Goal: Task Accomplishment & Management: Complete application form

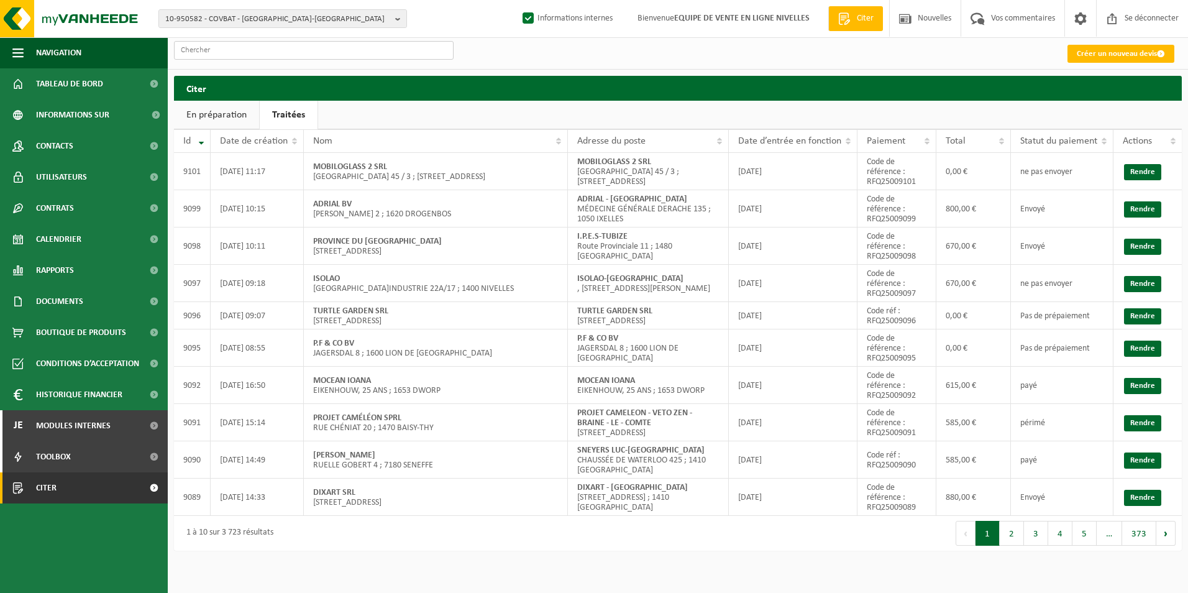
click at [286, 45] on input "text" at bounding box center [314, 50] width 280 height 19
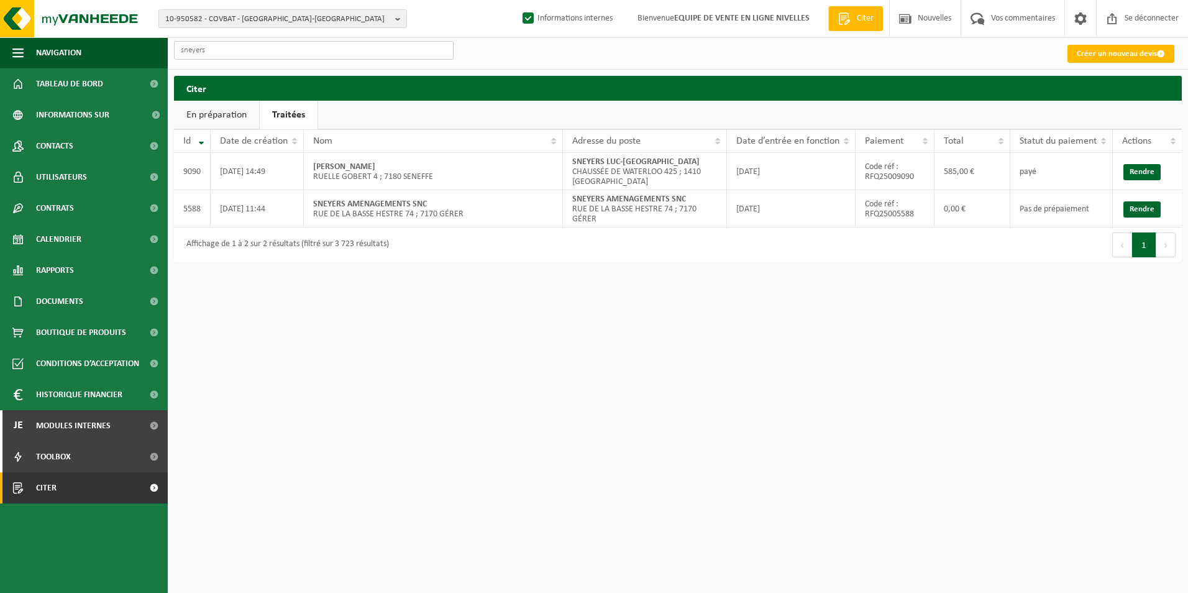
type input "sneyers"
click at [59, 486] on link "Citer" at bounding box center [84, 487] width 168 height 31
click at [27, 491] on link "Citer" at bounding box center [84, 487] width 168 height 31
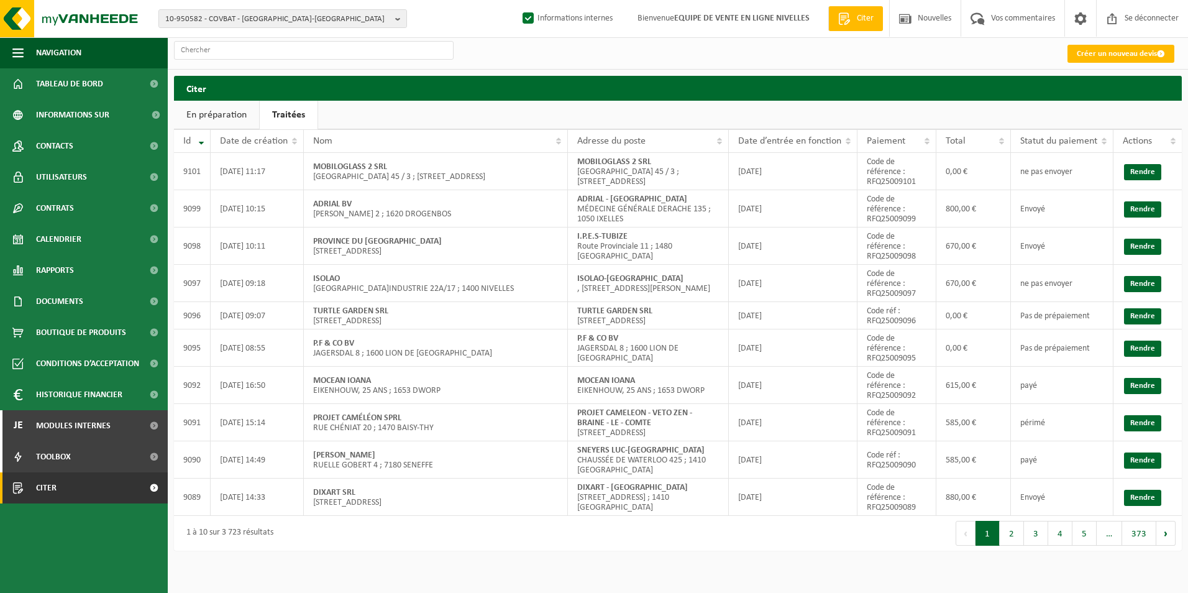
click at [289, 121] on link "Traitées" at bounding box center [289, 115] width 58 height 29
click at [1137, 55] on font "Créer un nouveau devis" at bounding box center [1116, 54] width 80 height 8
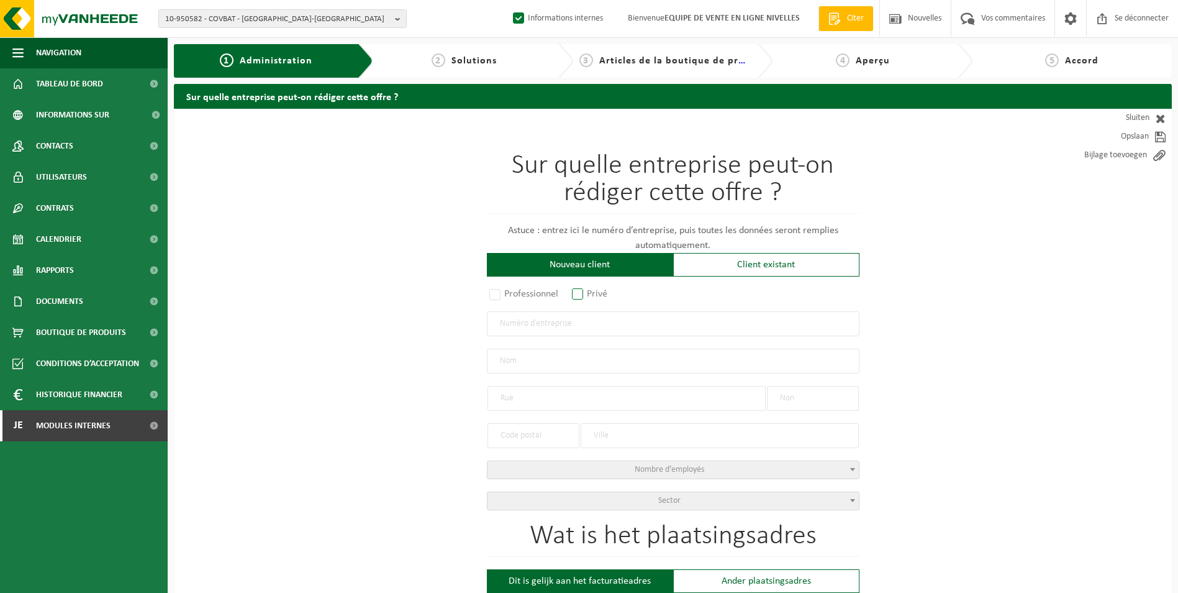
click at [580, 295] on label "Privé" at bounding box center [591, 293] width 42 height 17
click at [590, 295] on input "Privé" at bounding box center [594, 295] width 8 height 8
radio input "true"
select select "P"
select select "1707"
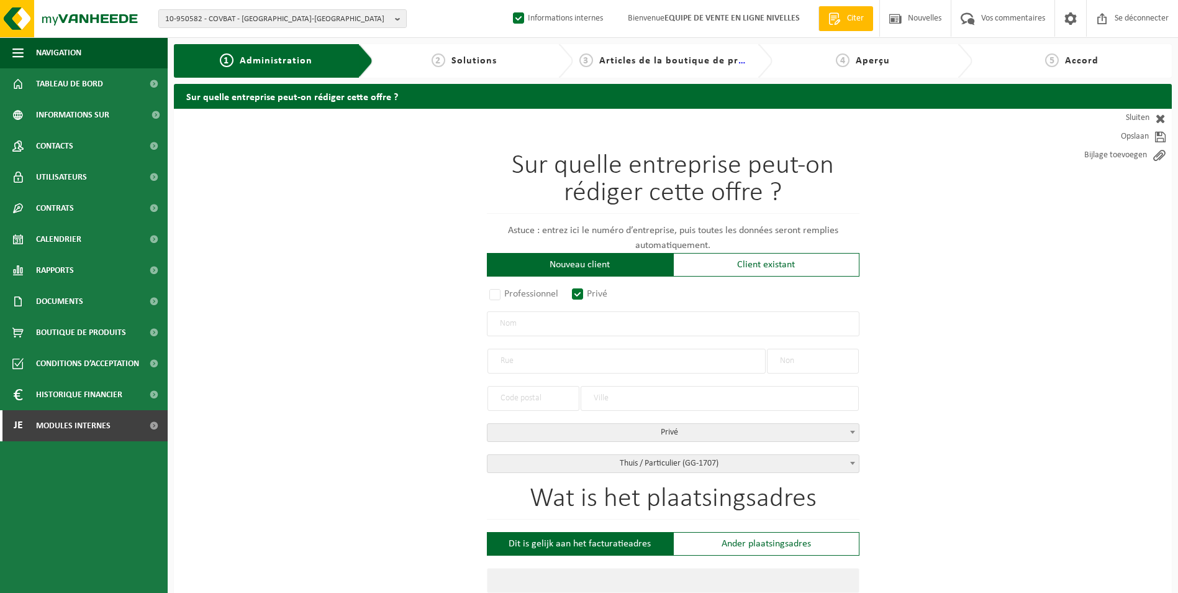
click at [530, 324] on input "text" at bounding box center [673, 323] width 373 height 25
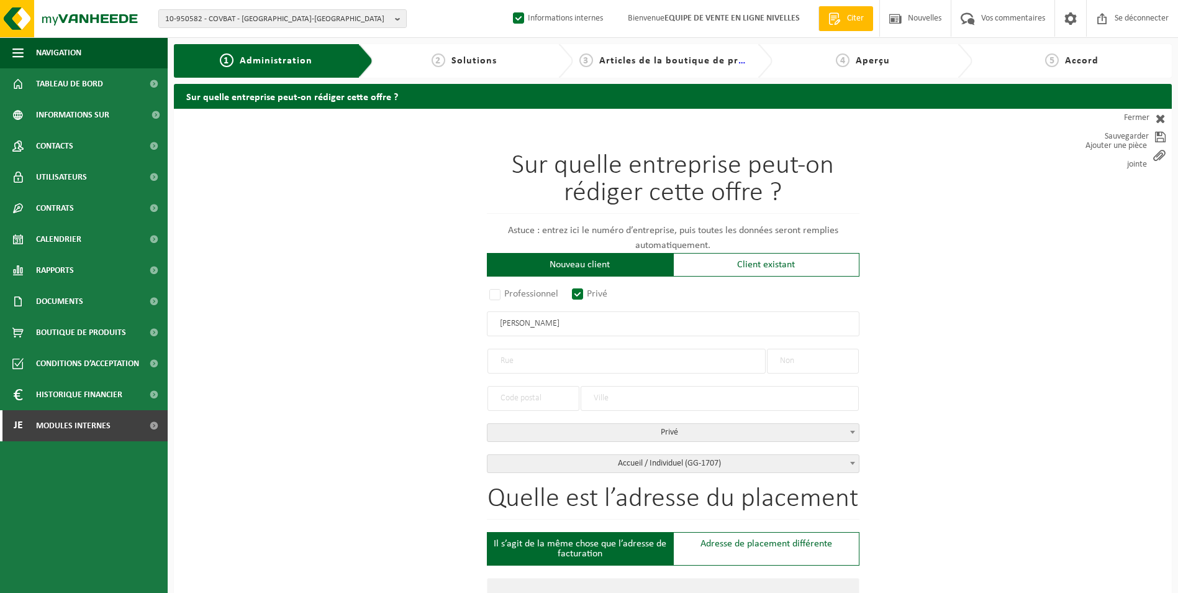
type input "HERSCHDORFER SAMUEL"
click at [580, 368] on input "text" at bounding box center [627, 360] width 278 height 25
type input "RUE DE LA STATION"
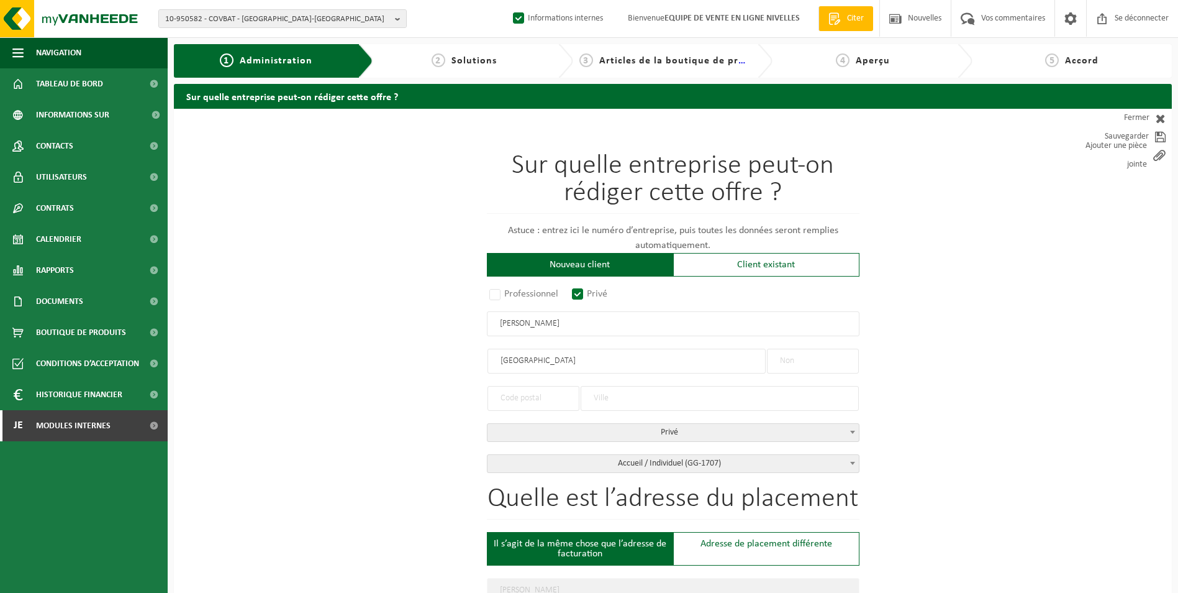
click at [798, 355] on input "text" at bounding box center [813, 360] width 92 height 25
type input "112"
click at [553, 395] on input "text" at bounding box center [534, 398] width 92 height 25
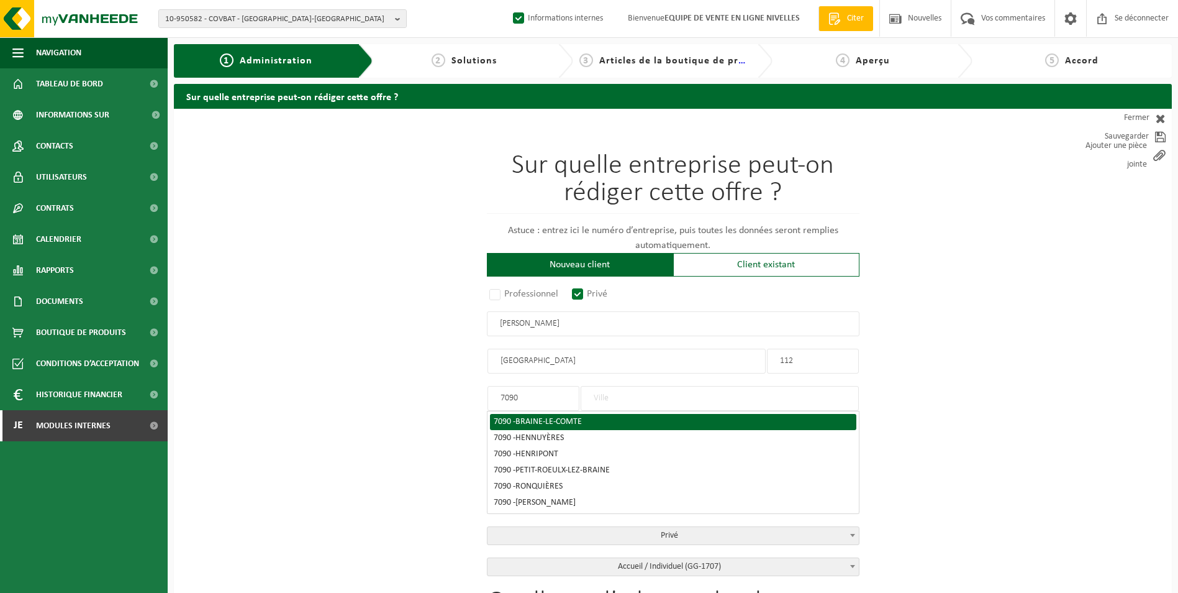
type input "7090"
click at [550, 422] on span "BRAINE-LE-COMTE" at bounding box center [549, 421] width 66 height 9
type input "BRAINE-LE-COMTE"
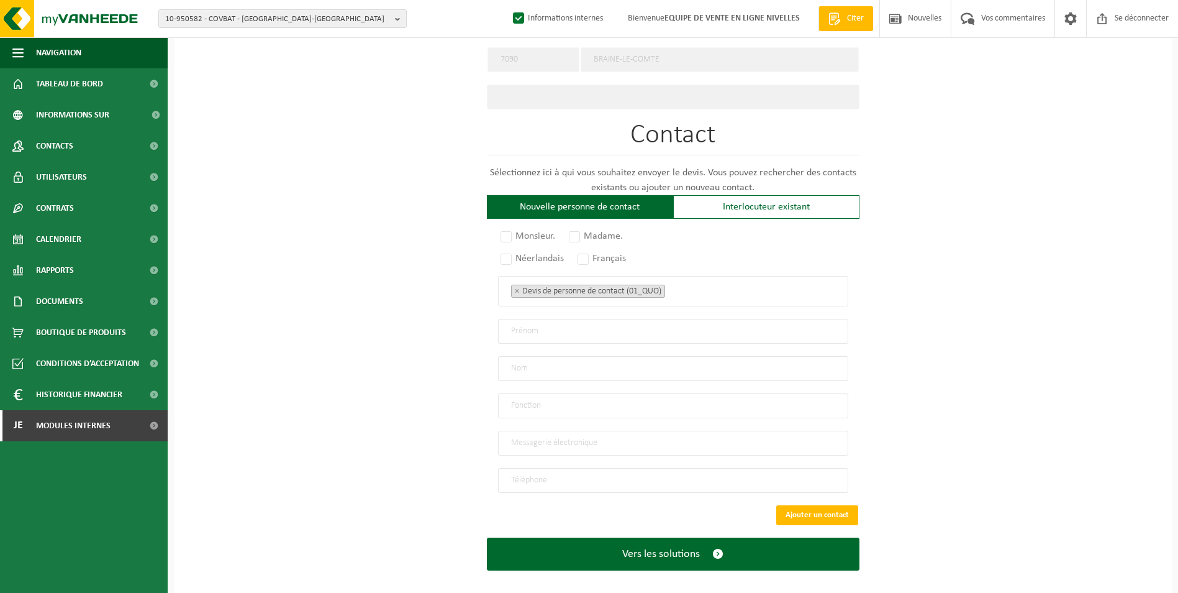
scroll to position [611, 0]
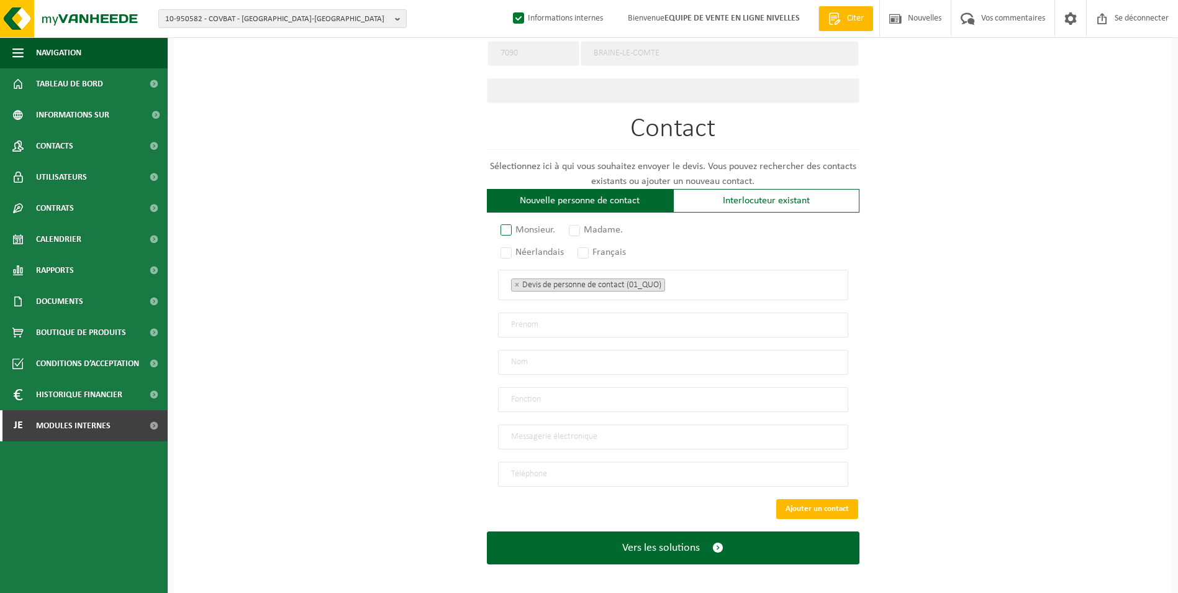
click at [522, 227] on label "Monsieur." at bounding box center [528, 229] width 61 height 17
radio input "true"
click at [596, 249] on label "Français" at bounding box center [602, 251] width 55 height 17
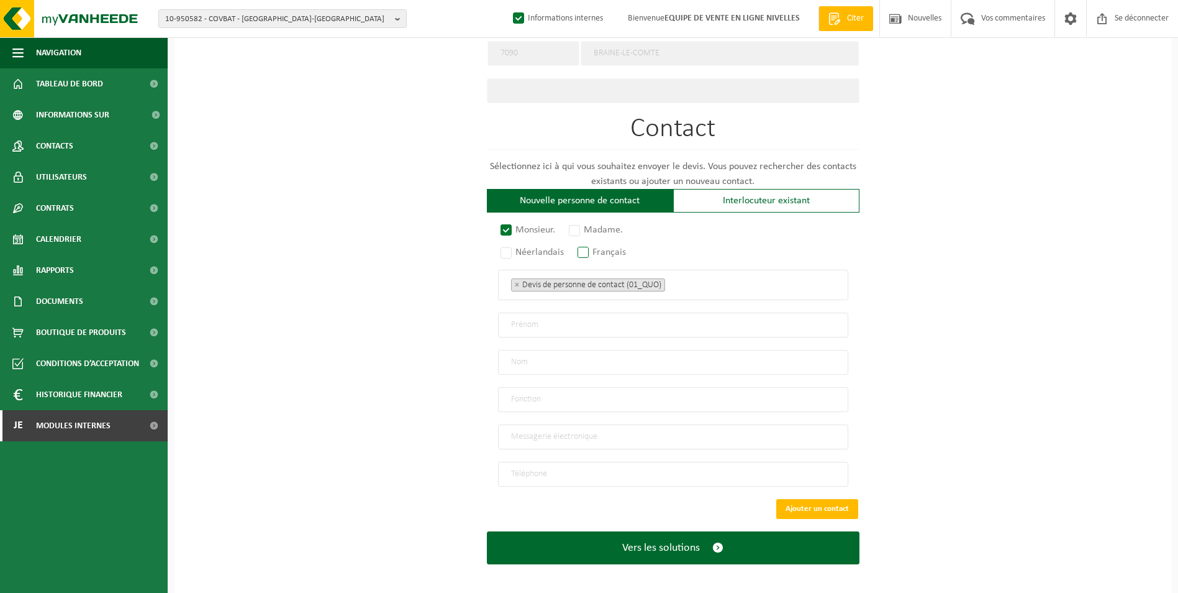
radio input "true"
click at [718, 276] on ul "× Devis de personne de contact (01_QUO)" at bounding box center [673, 284] width 324 height 16
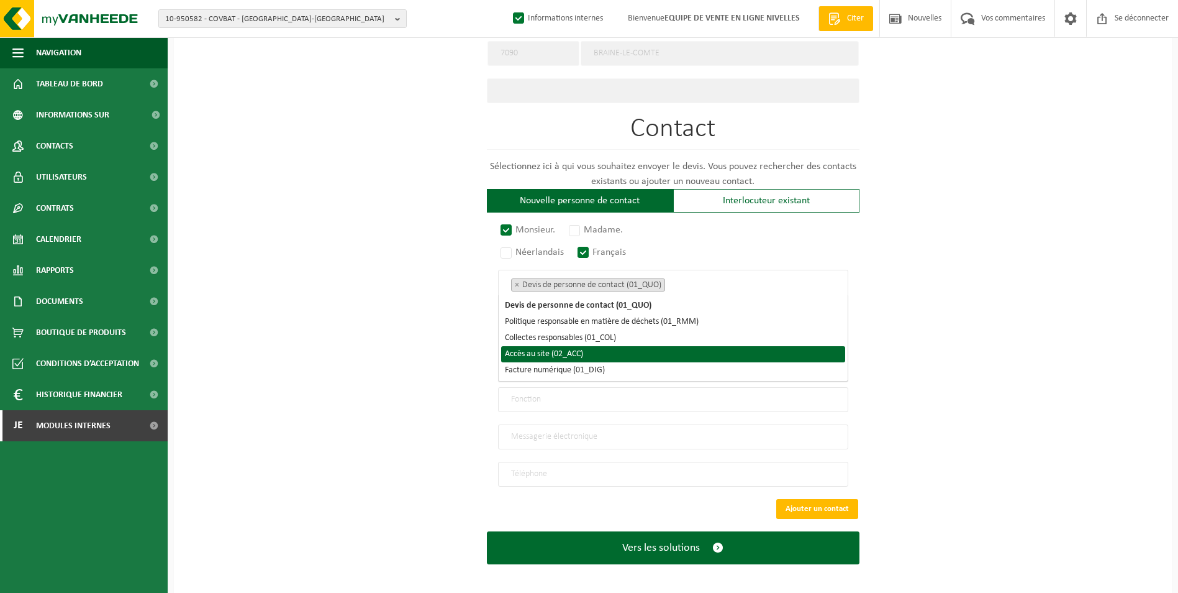
click at [635, 359] on li "Accès au site (02_ACC)" at bounding box center [673, 354] width 344 height 16
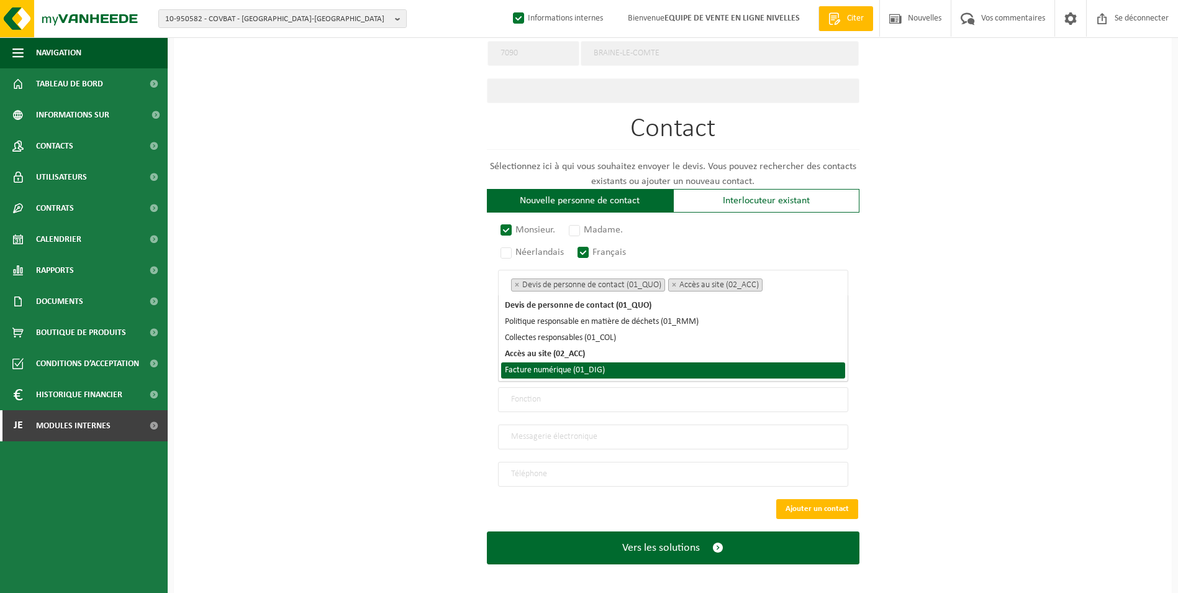
click at [625, 374] on li "Facture numérique (01_DIG)" at bounding box center [673, 370] width 344 height 16
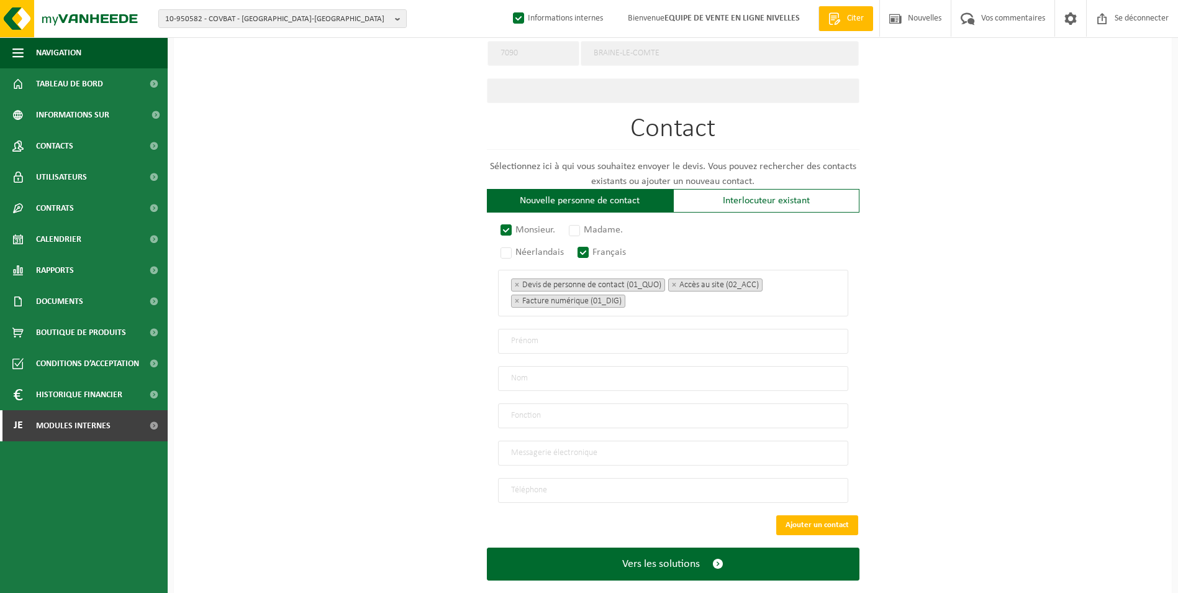
click at [410, 372] on div "Sur quelle entreprise peut-on rédiger cette offre ? Astuce : entrez ici le numé…" at bounding box center [673, 55] width 998 height 1114
click at [552, 448] on input "email" at bounding box center [673, 452] width 350 height 25
type input "SAMGAGOUCH@GMAIL.COM"
click at [557, 484] on input "tel" at bounding box center [673, 490] width 350 height 25
click at [542, 486] on input "04" at bounding box center [673, 490] width 350 height 25
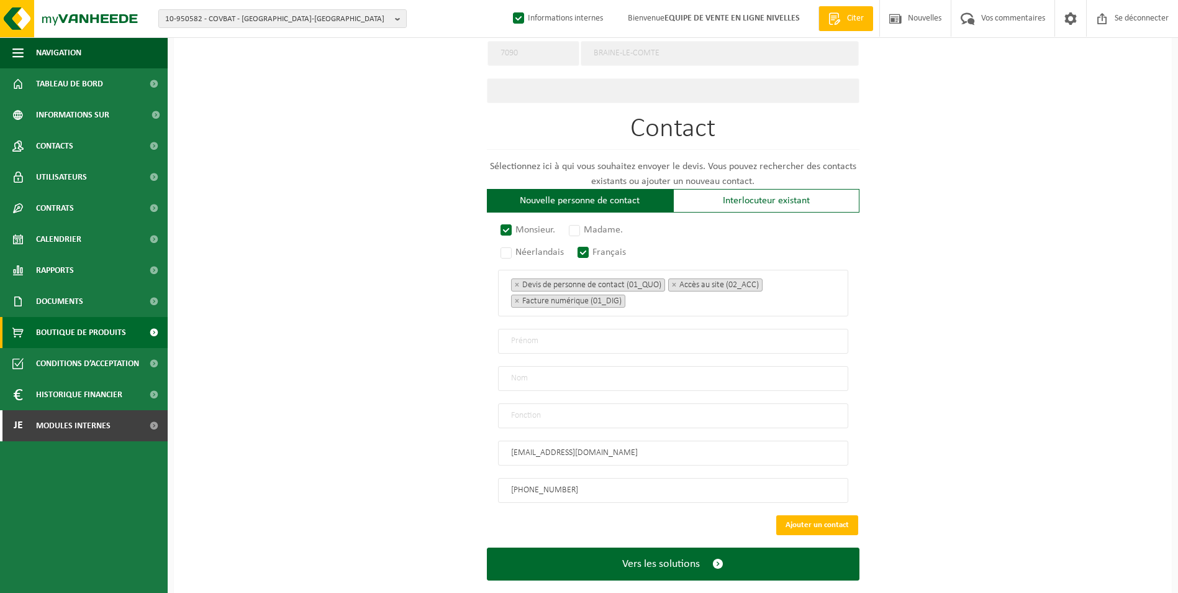
type input "+32 494 38 31 31"
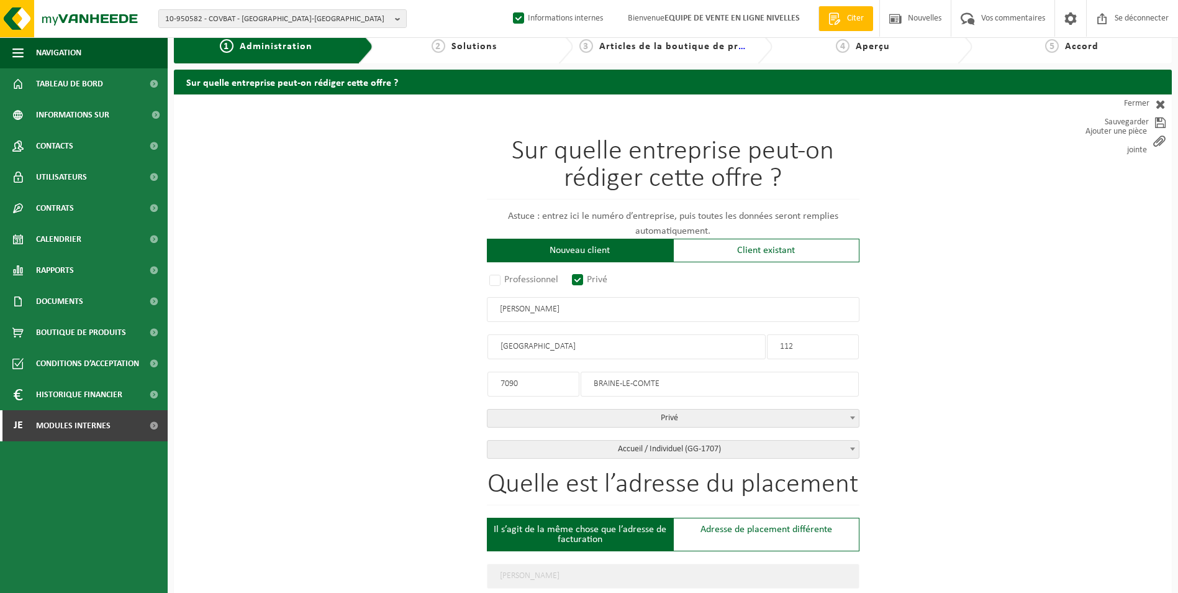
scroll to position [0, 0]
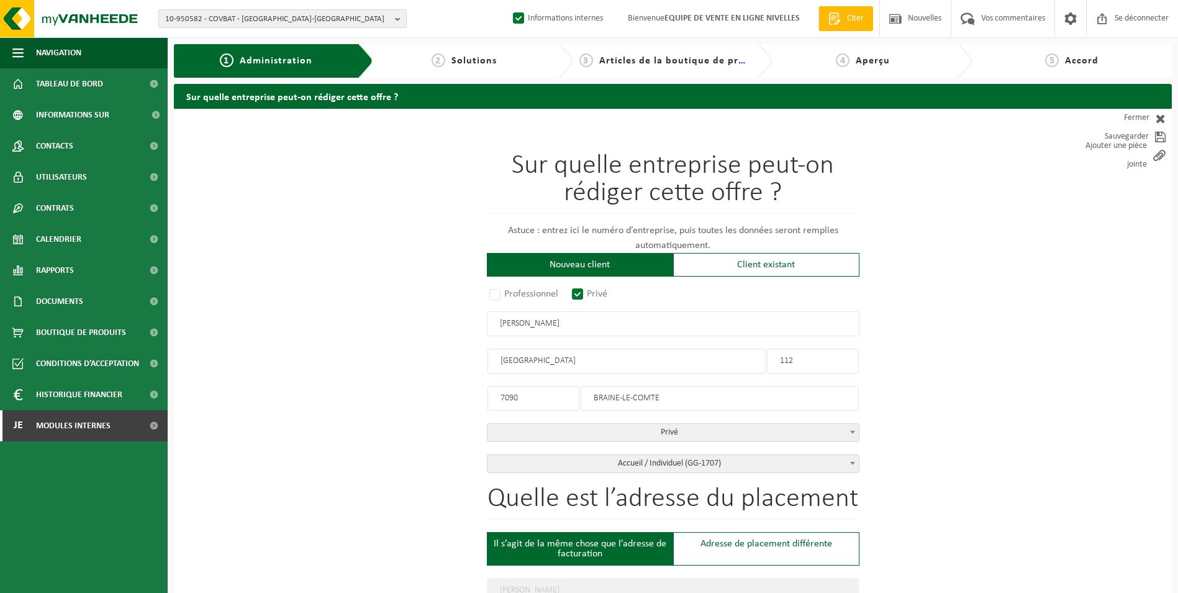
drag, startPoint x: 606, startPoint y: 323, endPoint x: 417, endPoint y: 323, distance: 188.8
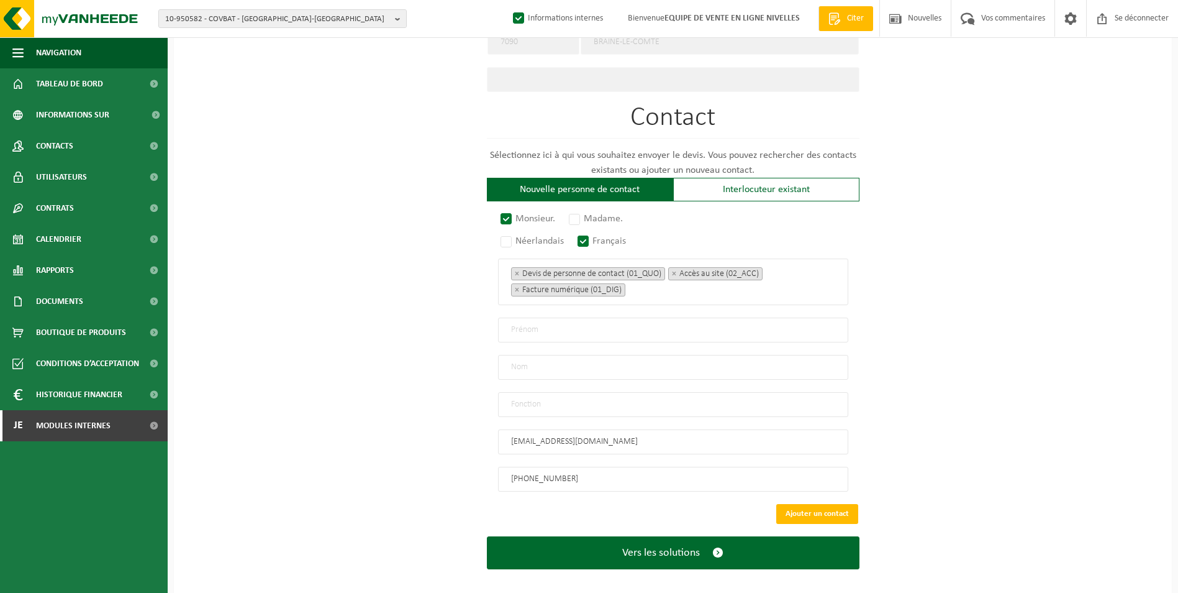
scroll to position [627, 0]
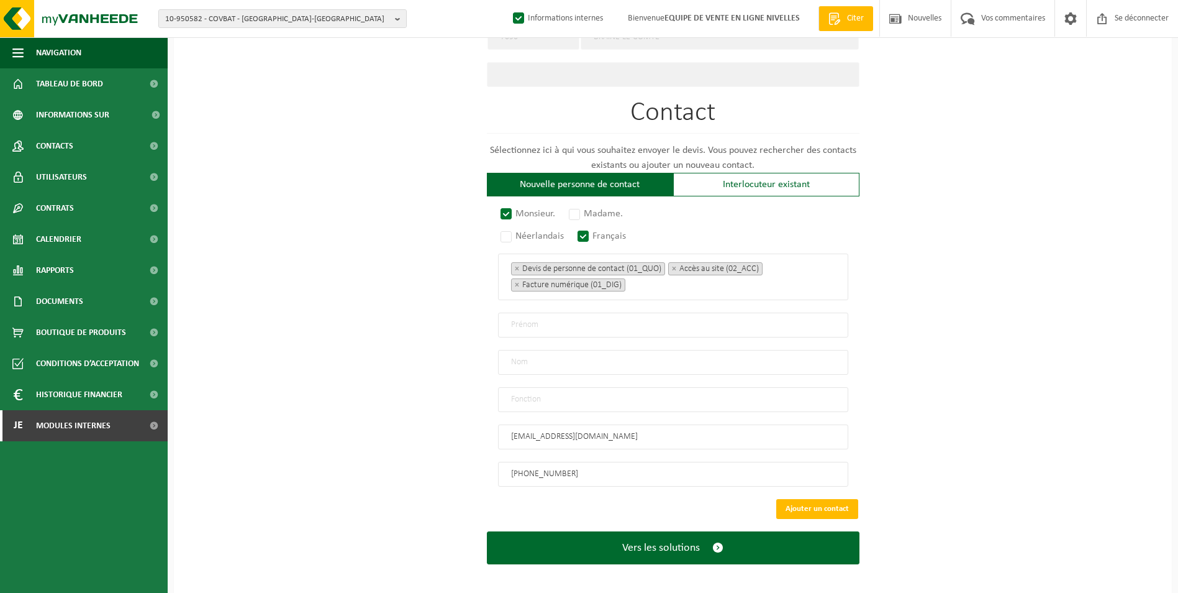
click at [531, 316] on input "text" at bounding box center [673, 324] width 350 height 25
paste input "HERSCHDORFER SAMUEL"
drag, startPoint x: 568, startPoint y: 318, endPoint x: 409, endPoint y: 325, distance: 158.6
click at [409, 325] on div "Sur quelle entreprise peut-on rédiger cette offre ? Astuce : entrez ici le numé…" at bounding box center [673, 38] width 998 height 1114
type input "SAMUEL"
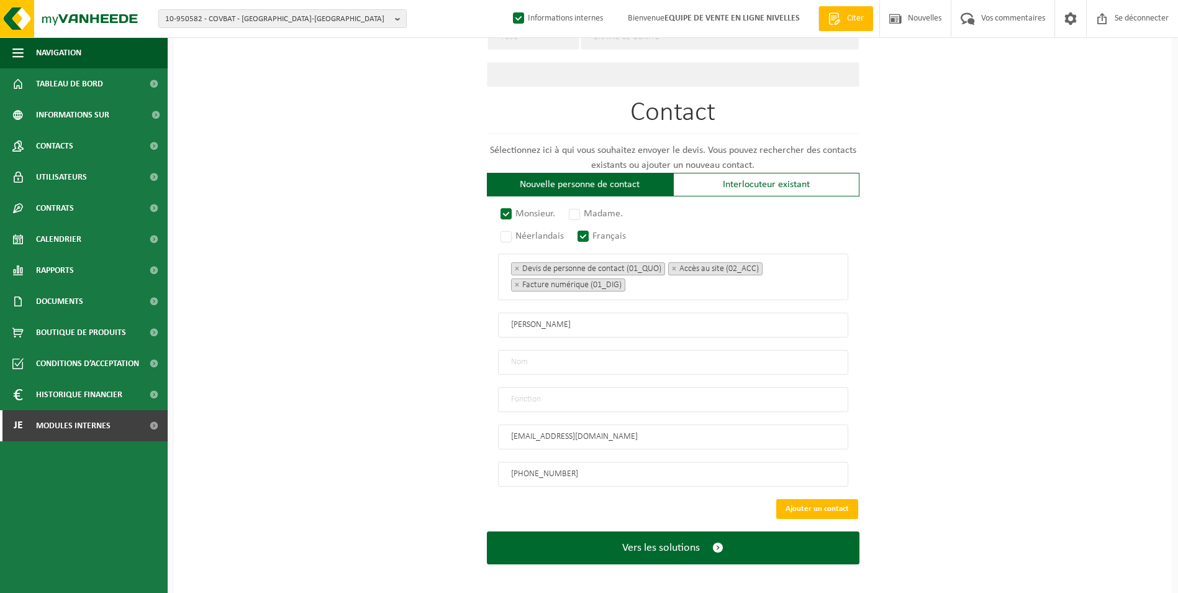
click at [518, 358] on input "text" at bounding box center [673, 362] width 350 height 25
paste input "HERSCHDORFER"
type input "HERSCHDORFER"
click at [560, 388] on input "text" at bounding box center [673, 399] width 350 height 25
type input "CONTACT"
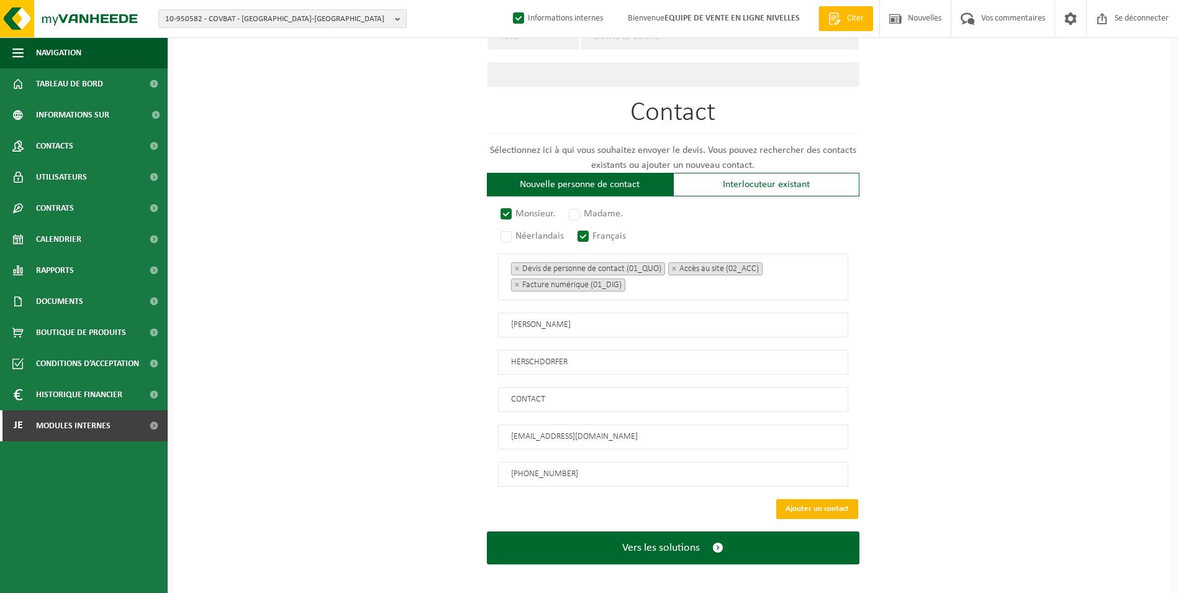
click at [847, 499] on button "Ajouter un contact" at bounding box center [817, 509] width 82 height 20
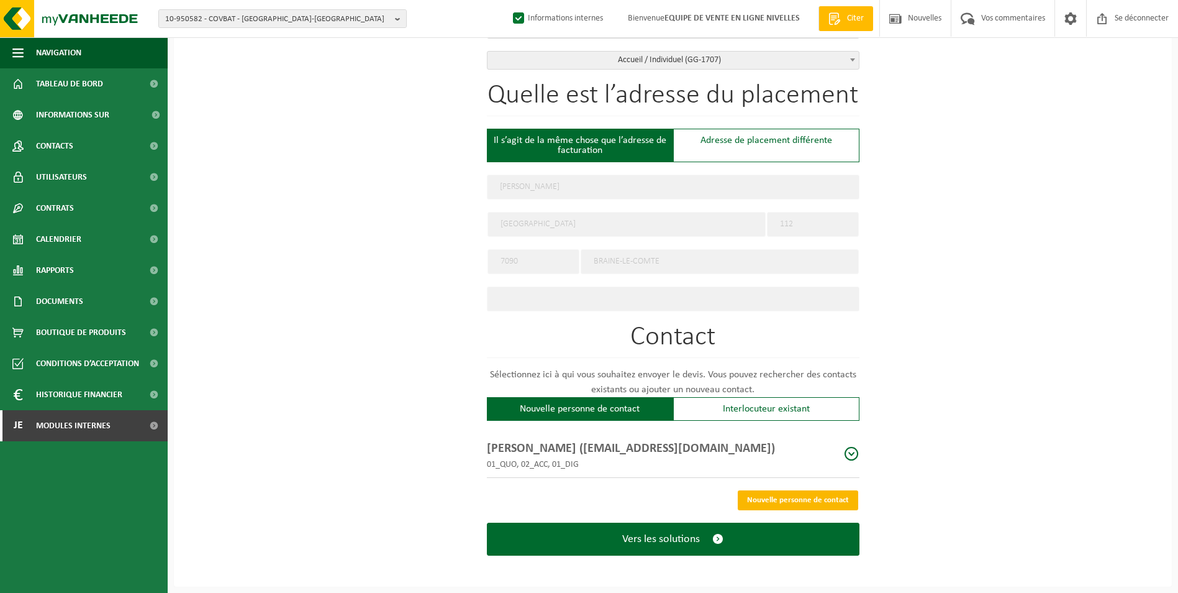
scroll to position [398, 0]
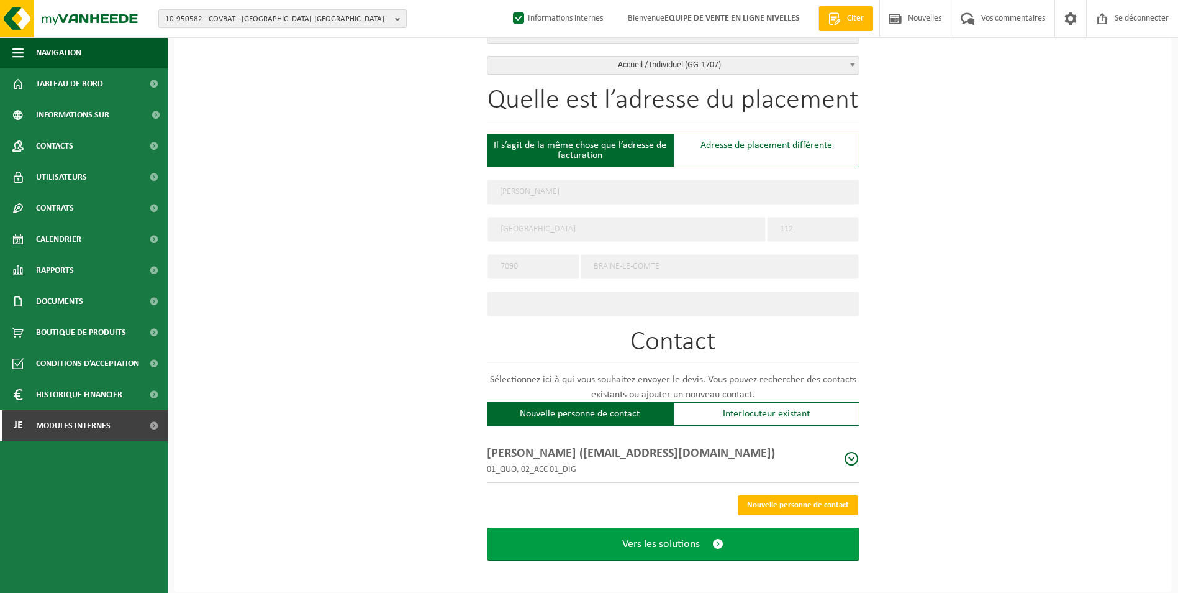
click at [734, 542] on button "Vers les solutions" at bounding box center [673, 543] width 373 height 33
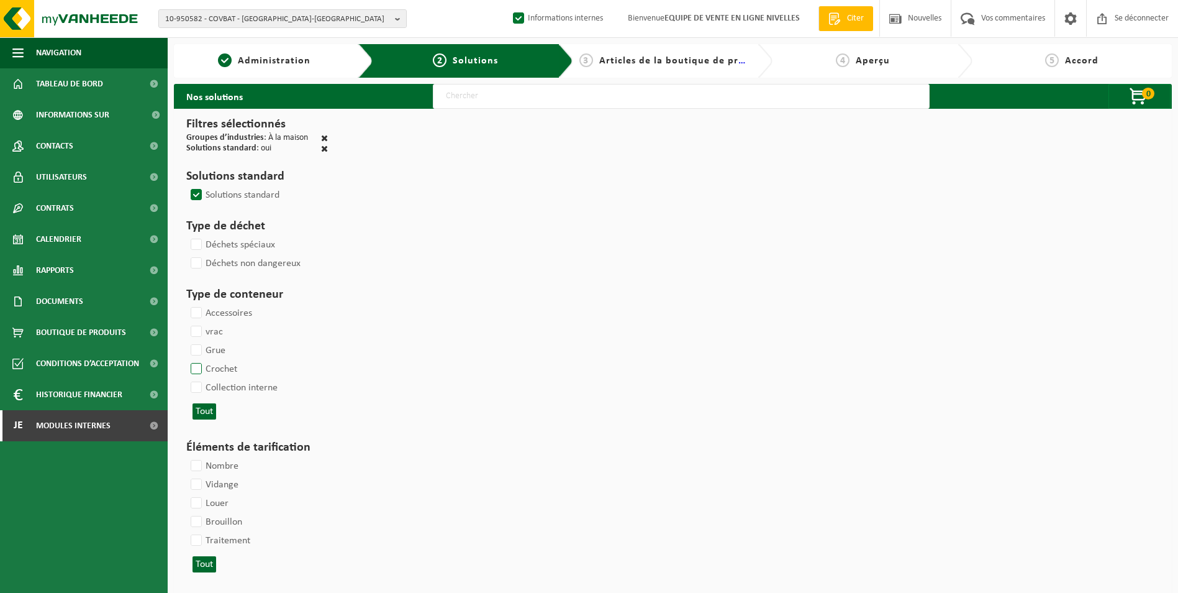
select select
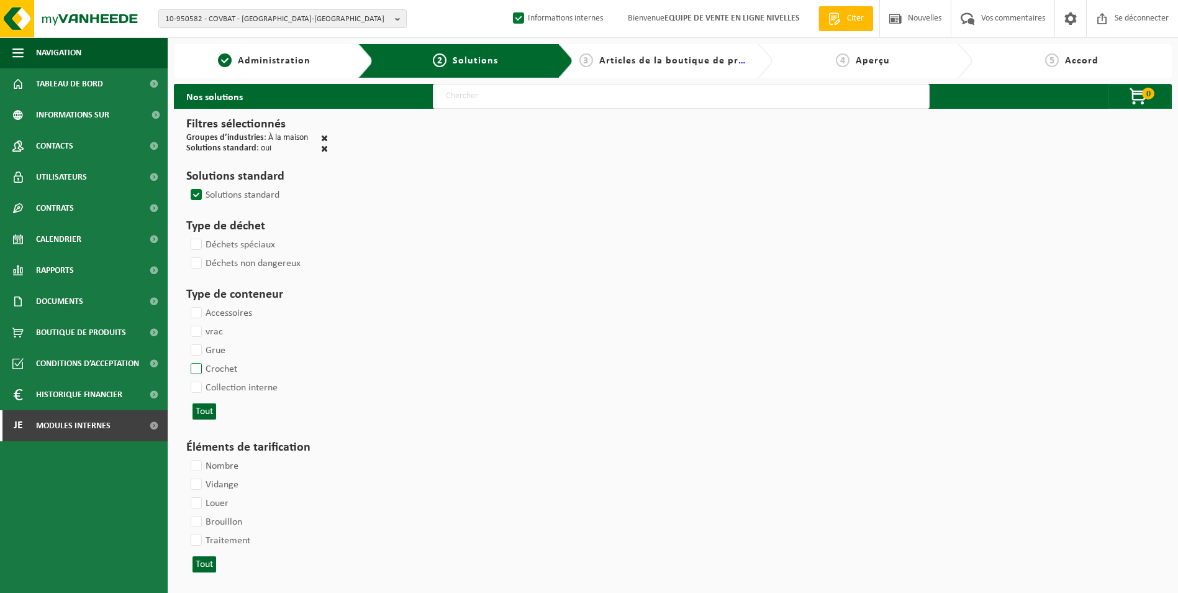
select select
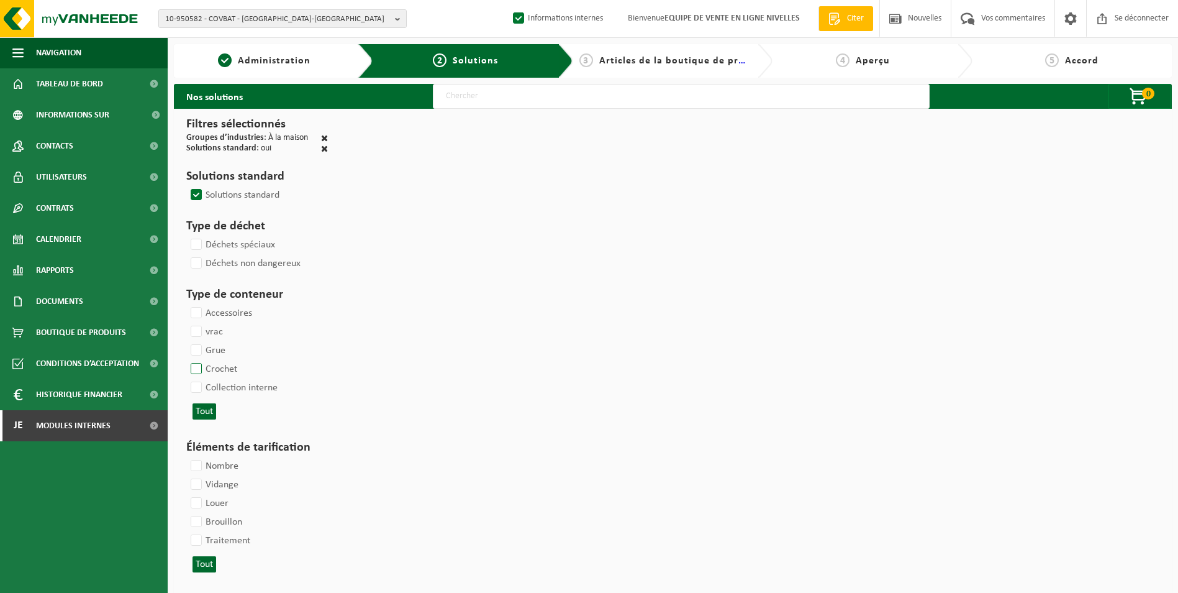
select select
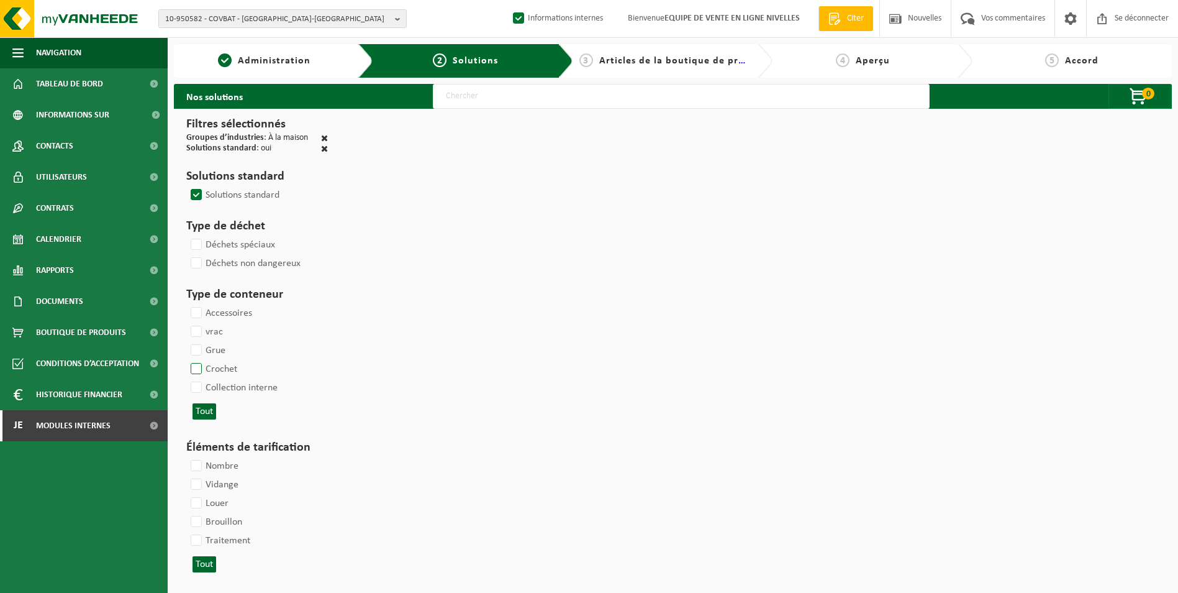
select select
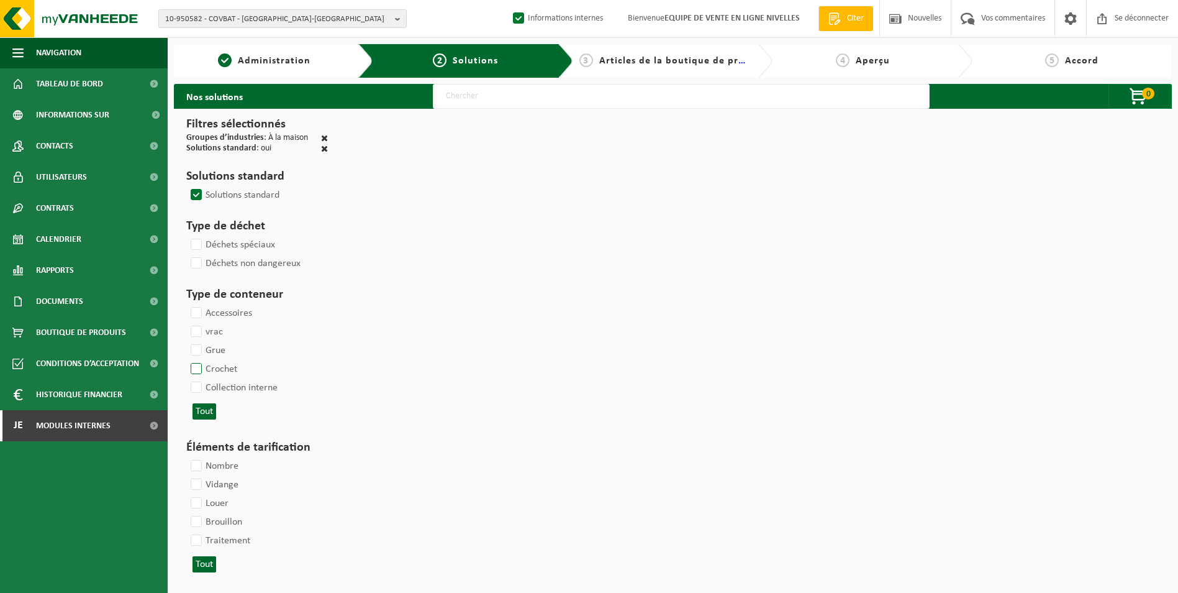
select select
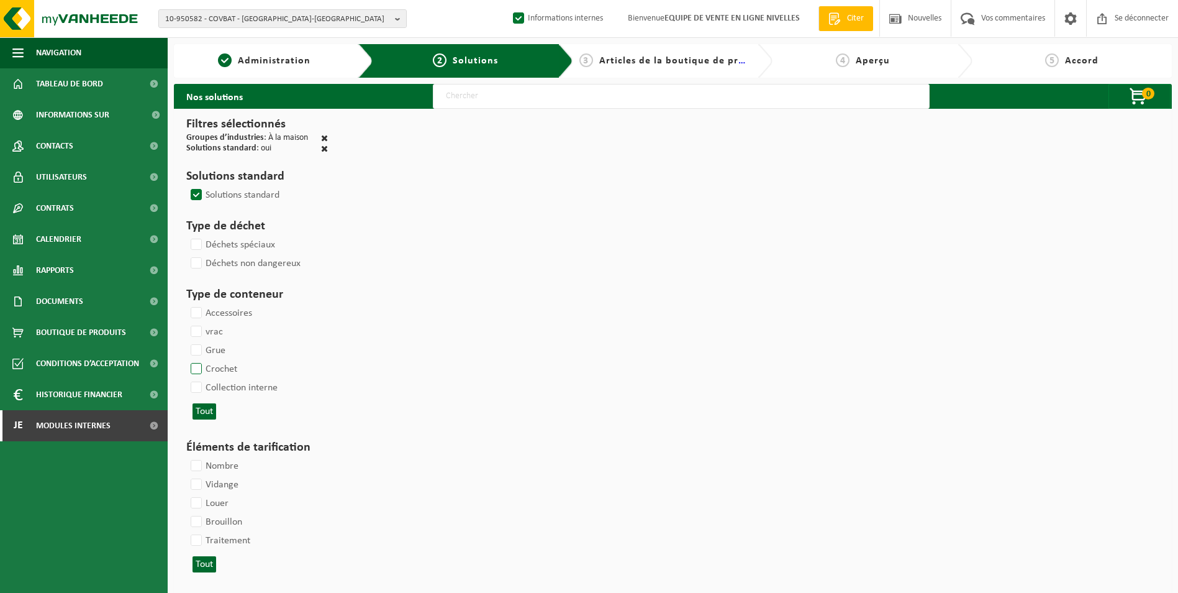
select select
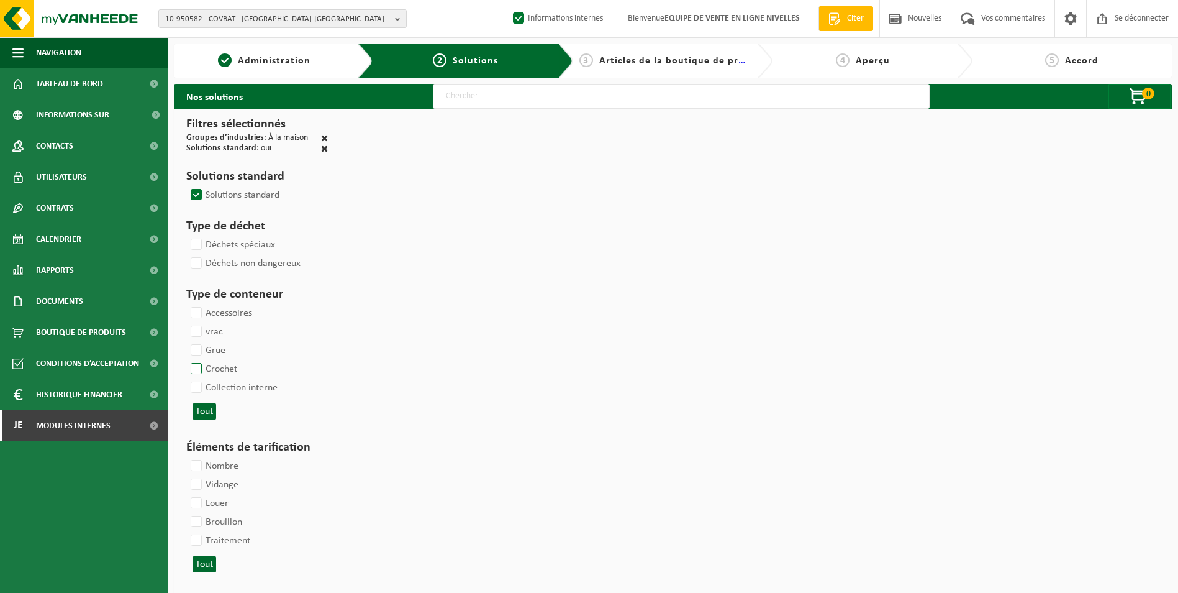
select select
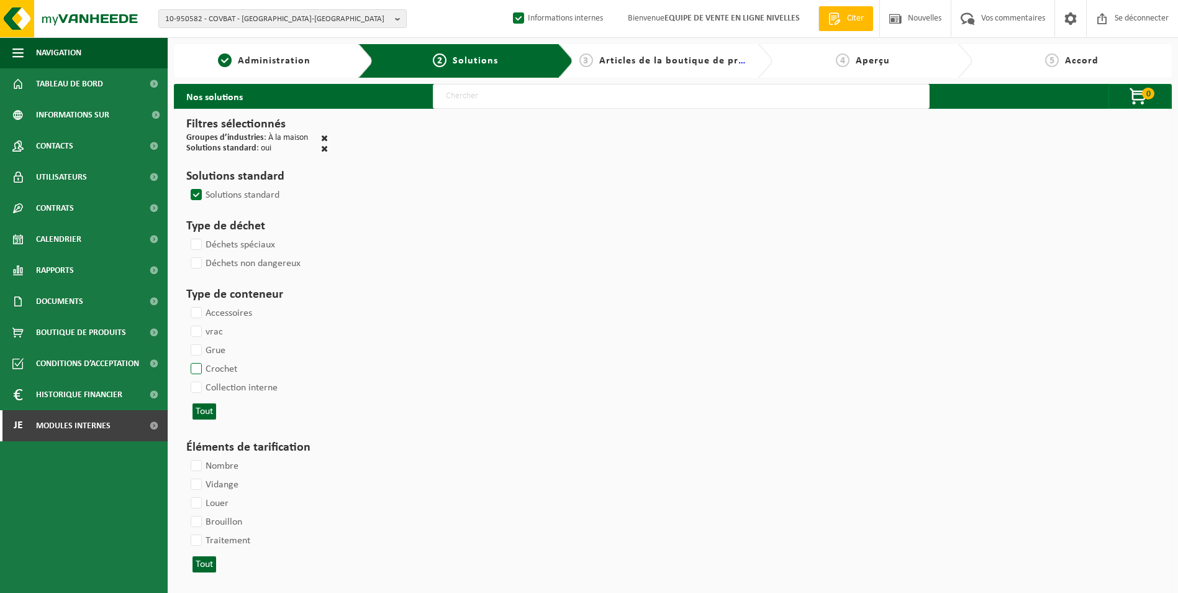
select select
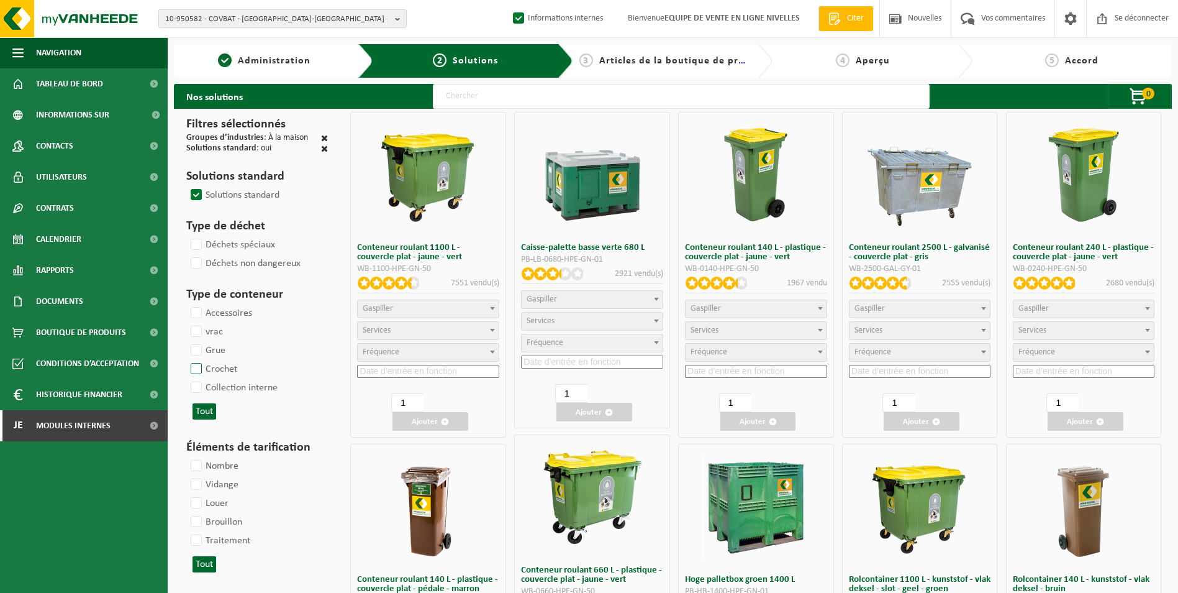
click at [192, 371] on label "Crochet" at bounding box center [212, 369] width 49 height 19
click at [186, 360] on input "Crochet" at bounding box center [186, 359] width 1 height 1
checkbox input "true"
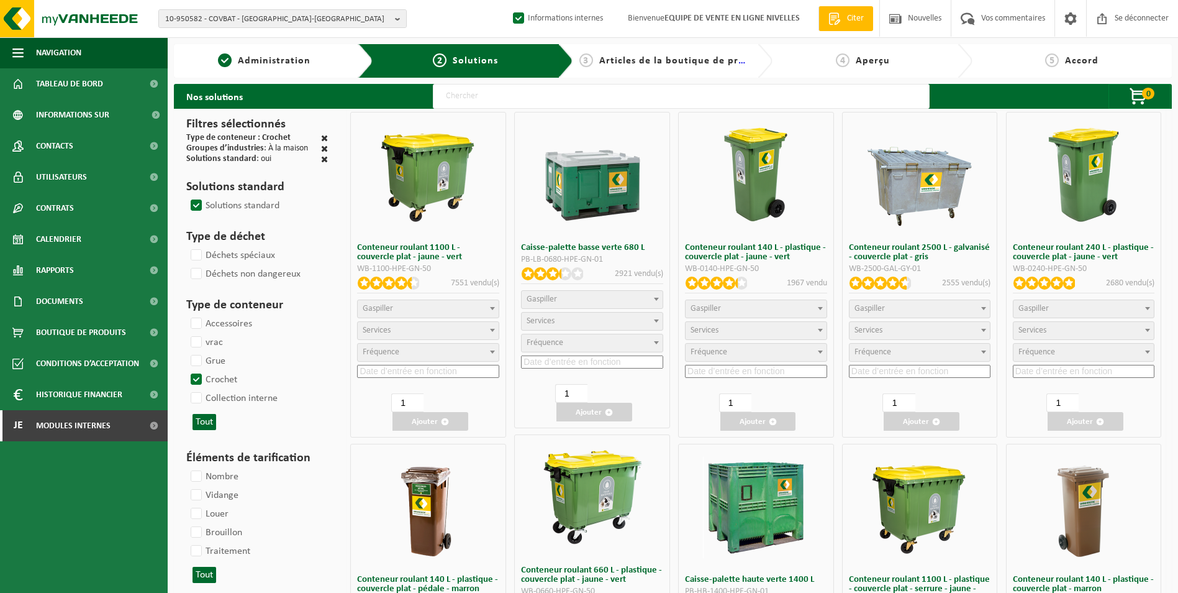
select select
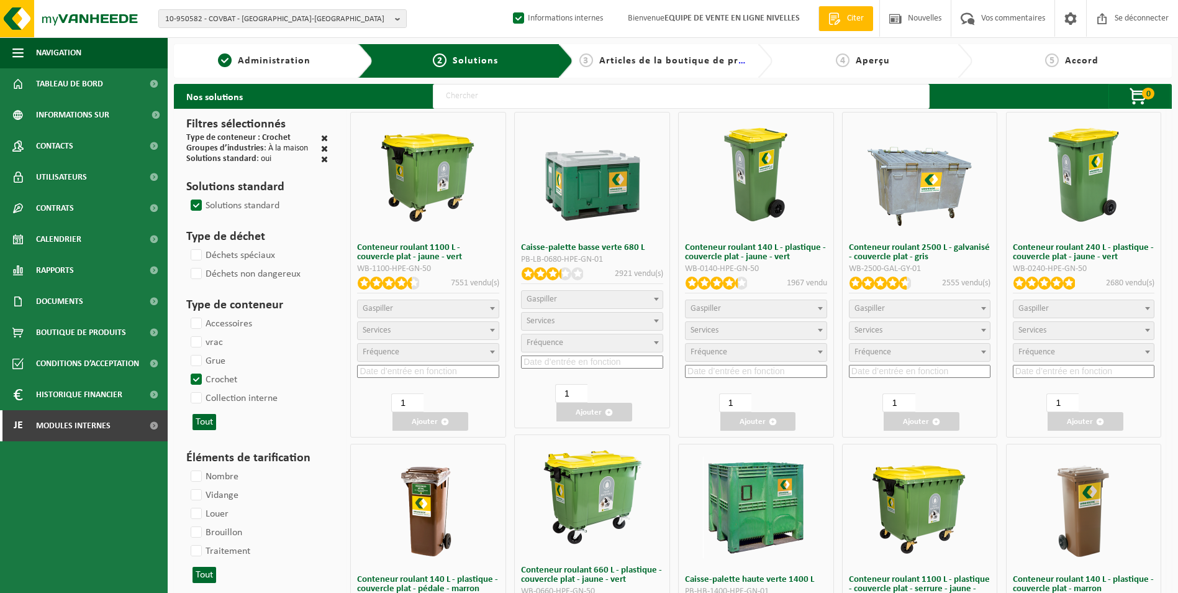
select select
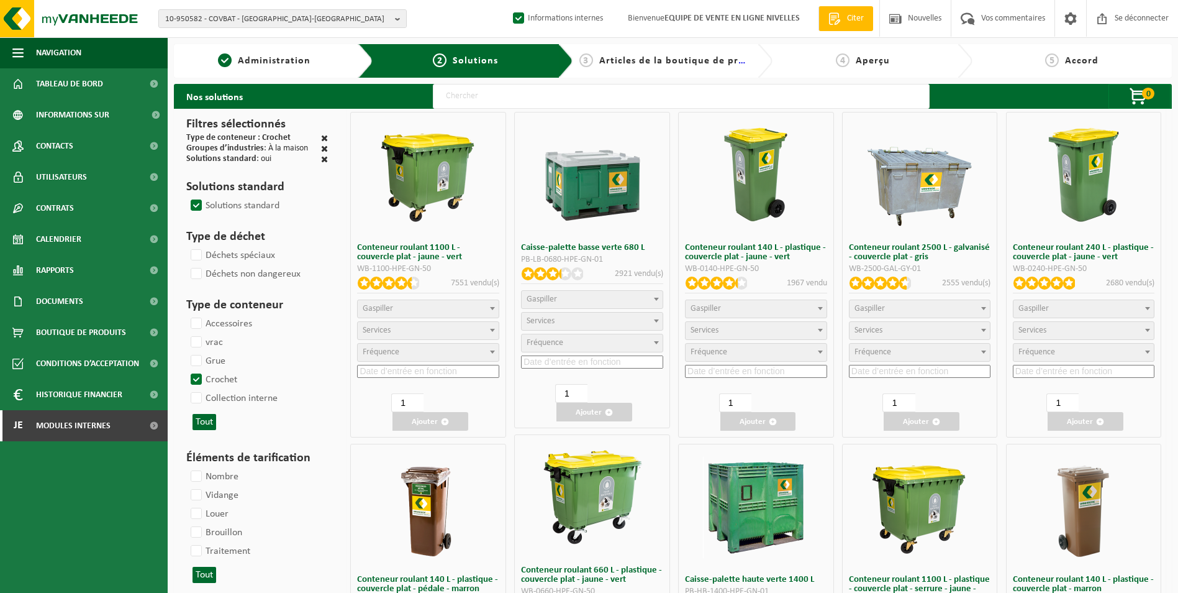
select select
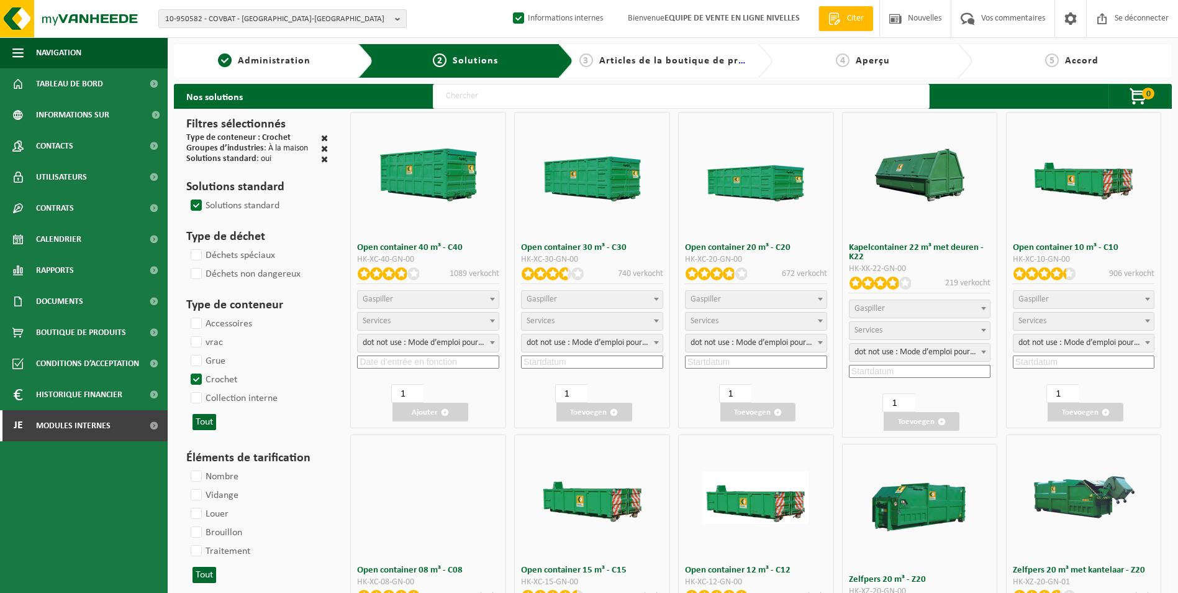
select select
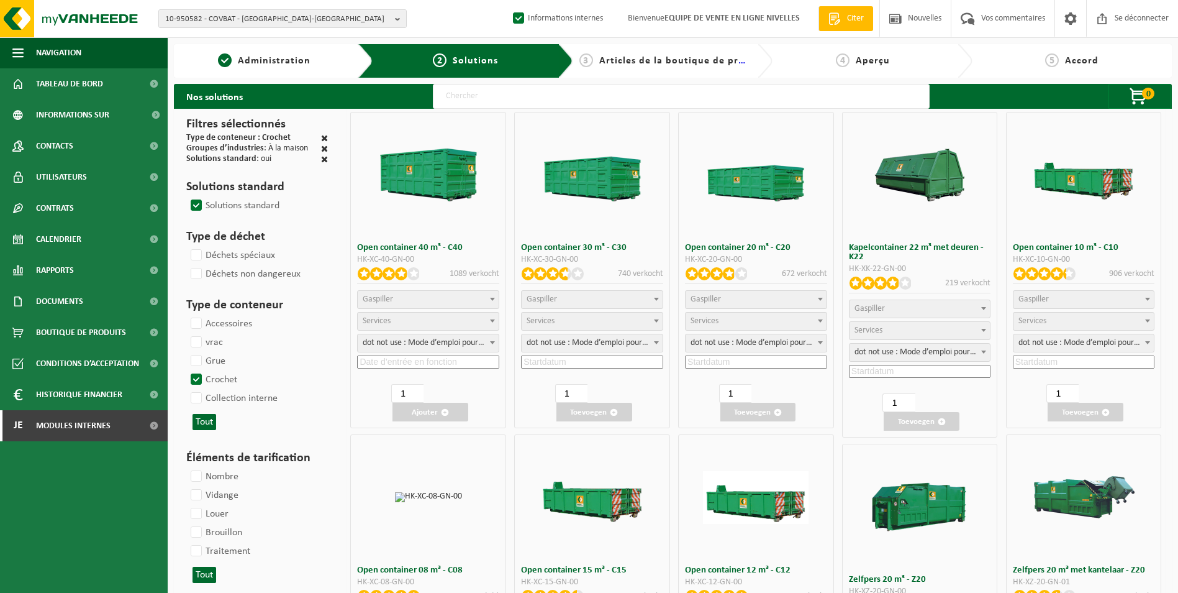
select select "25"
select select "197"
select select "25"
select select "8"
select select "25"
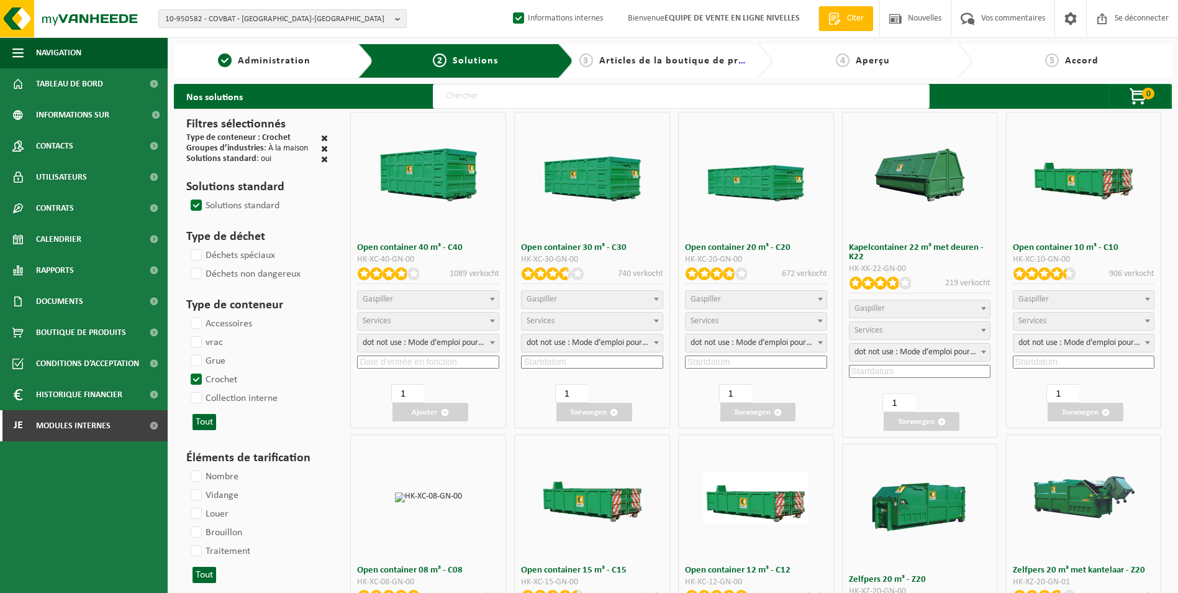
select select "7"
select select "25"
select select "7"
select select "25"
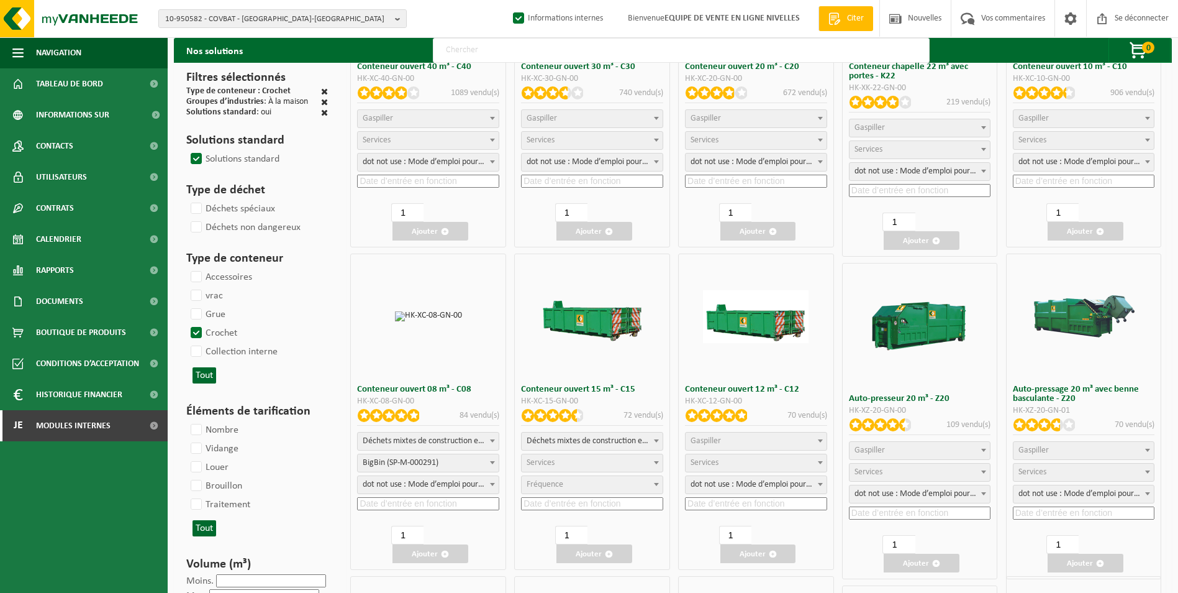
scroll to position [186, 0]
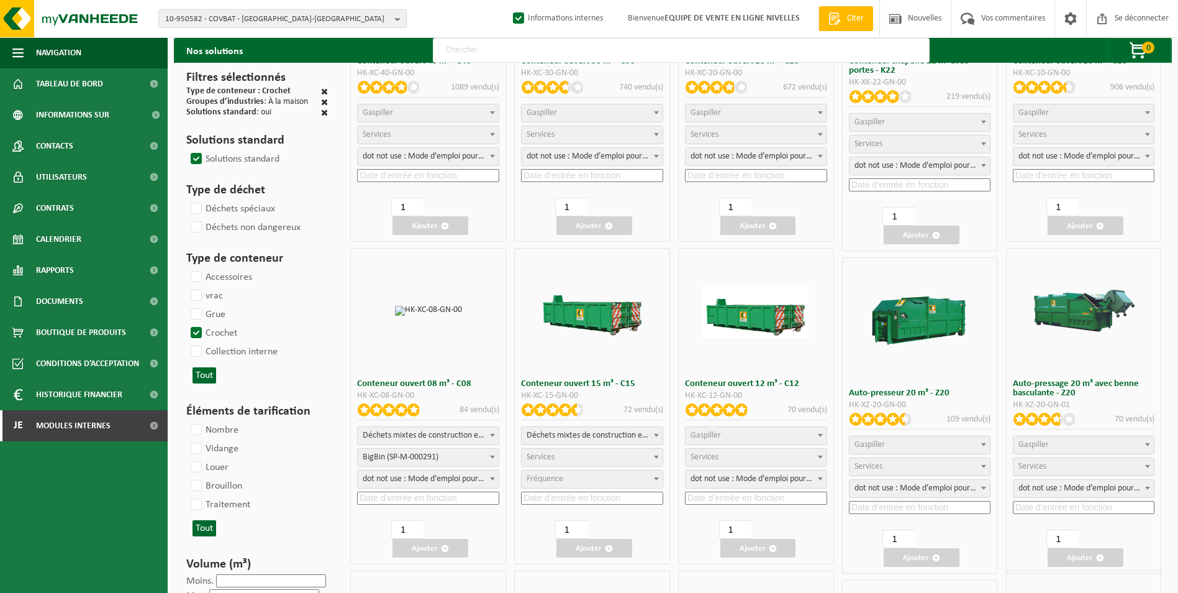
click at [756, 434] on span "Gaspiller" at bounding box center [756, 435] width 141 height 17
select select "31"
select select
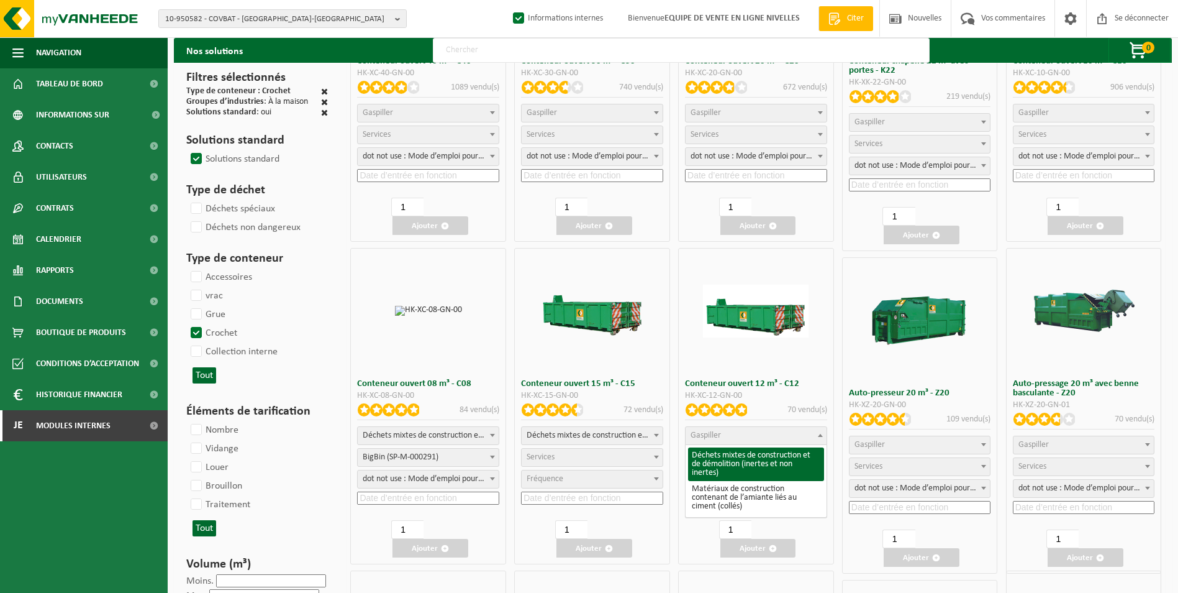
select select
click at [748, 458] on span "Services" at bounding box center [756, 456] width 141 height 17
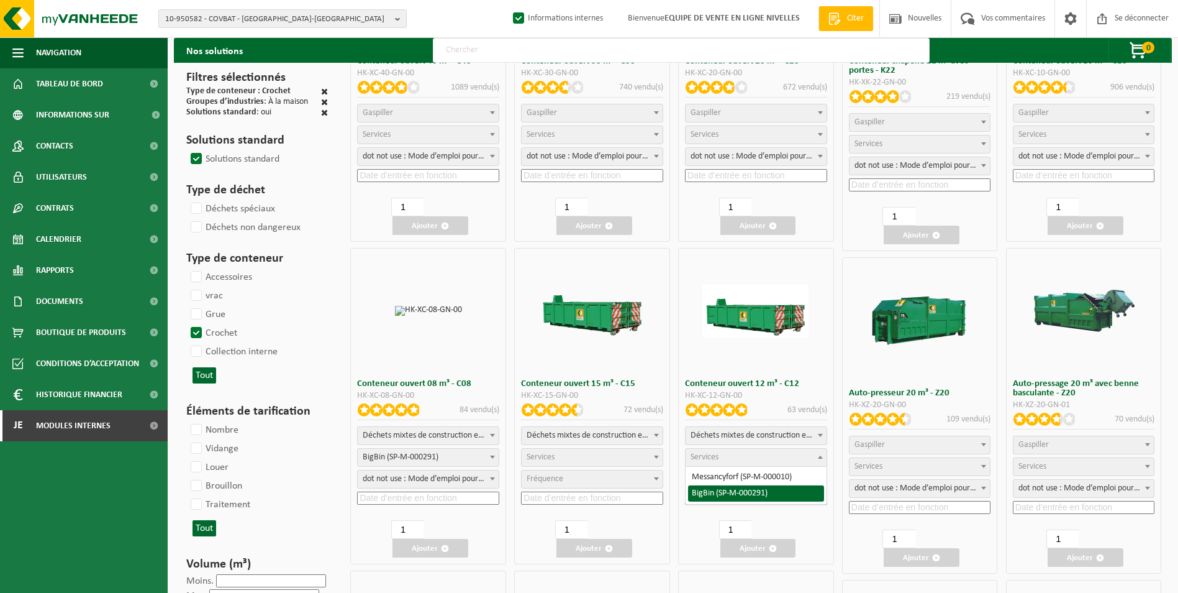
select select "197"
select select "25"
click at [726, 500] on input at bounding box center [756, 497] width 142 height 13
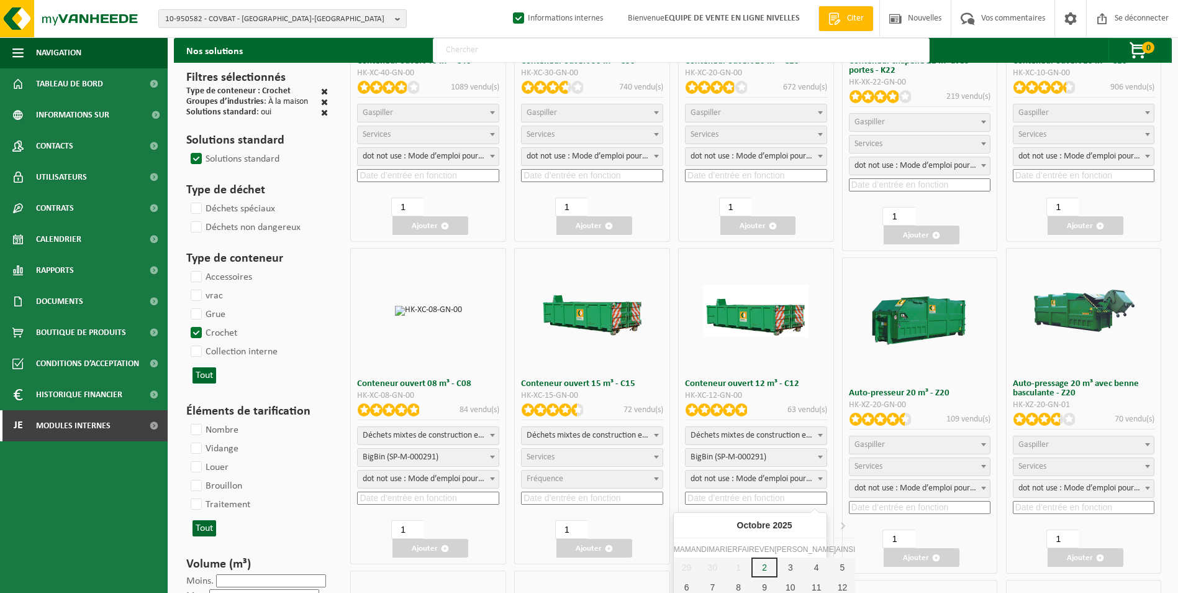
scroll to position [248, 0]
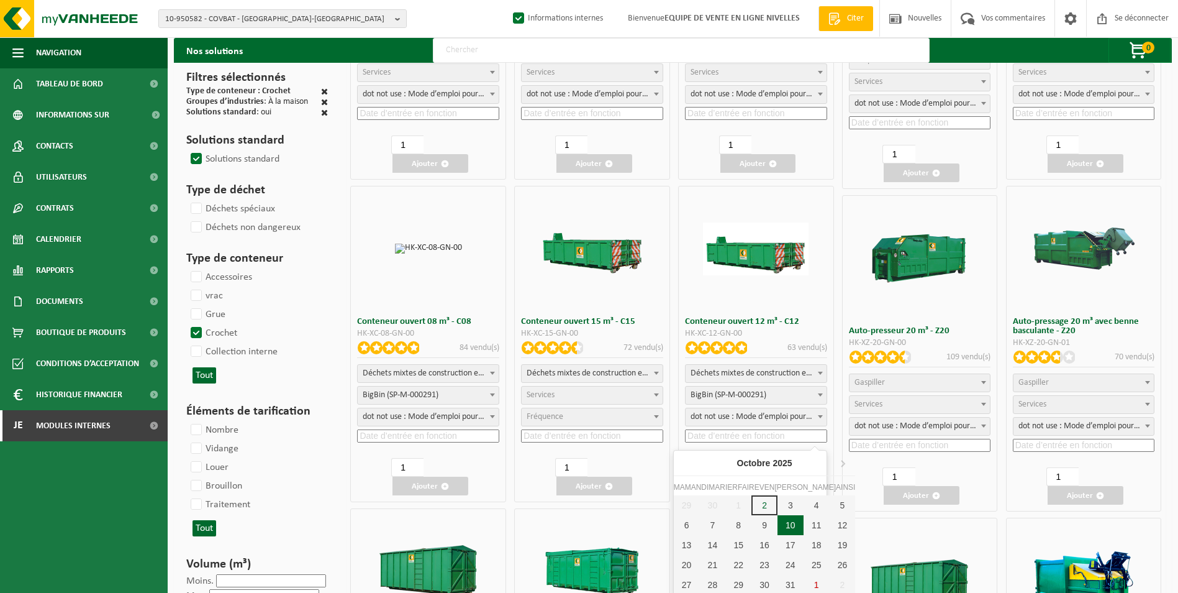
click at [781, 521] on div "10" at bounding box center [791, 525] width 26 height 20
type input "2025-10-10"
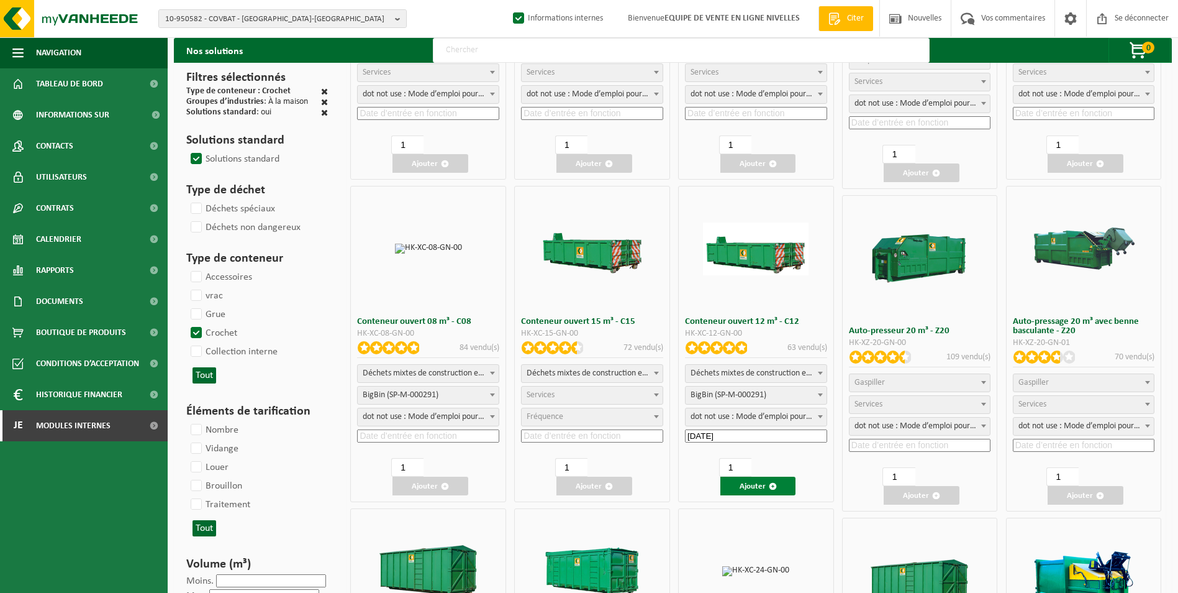
click at [763, 484] on font "Ajouter" at bounding box center [753, 486] width 26 height 8
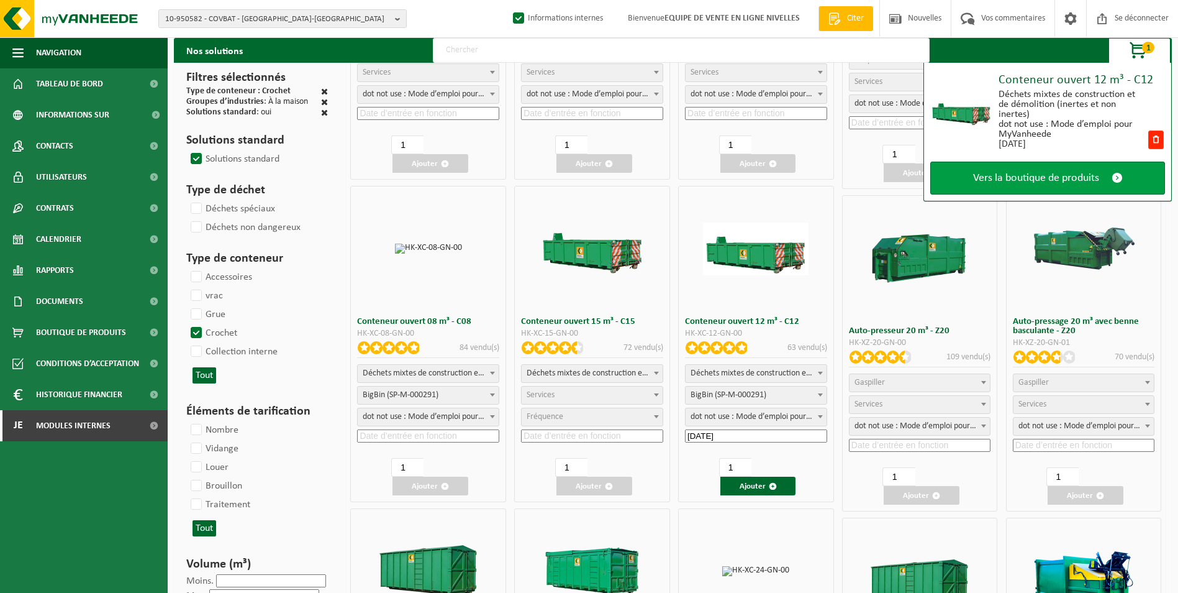
click at [1019, 183] on span "Vers la boutique de produits" at bounding box center [1036, 177] width 126 height 13
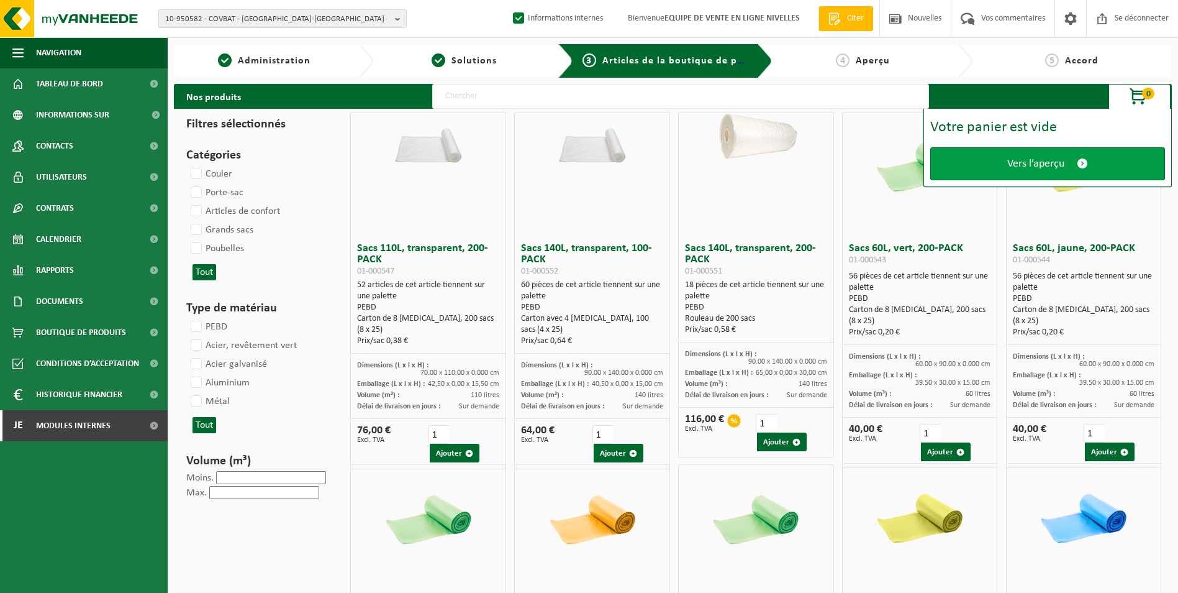
click at [1021, 165] on span "Vers l’aperçu" at bounding box center [1035, 163] width 57 height 13
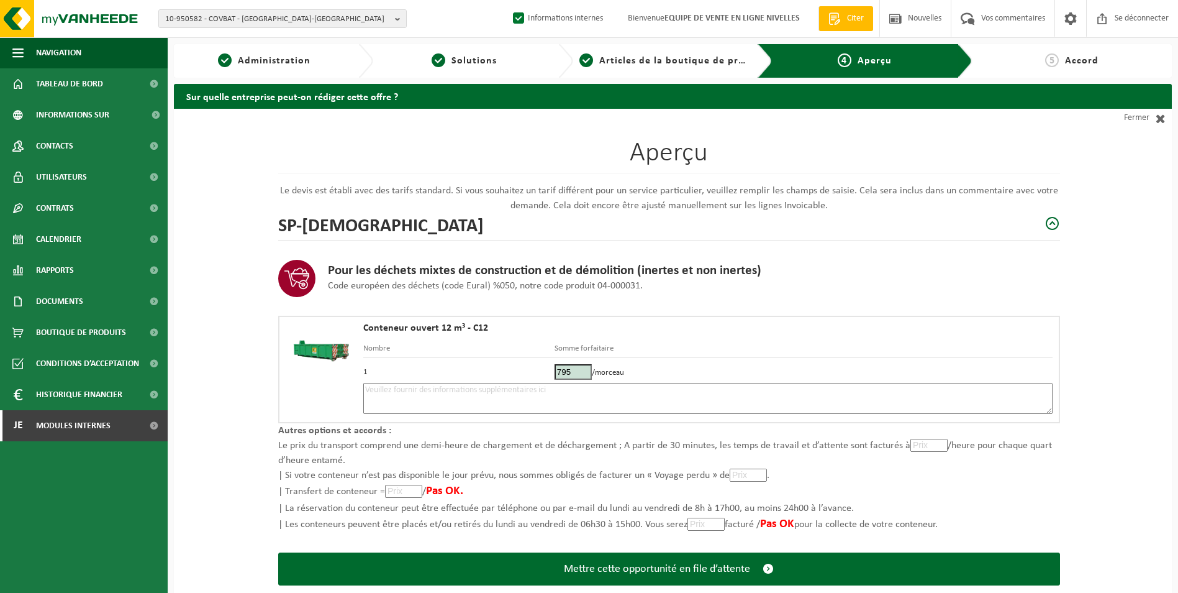
click at [599, 396] on textarea at bounding box center [707, 398] width 689 height 31
type textarea "p"
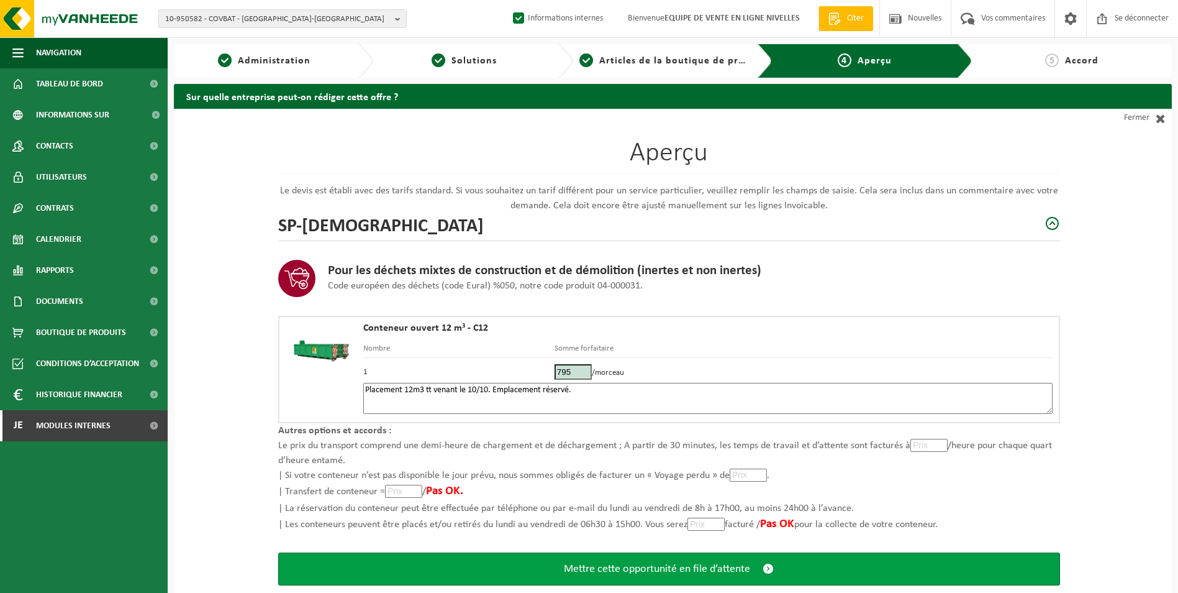
type textarea "Placement 12m3 tt venant le 10/10. Emplacement réservé."
click at [619, 566] on span "Mettre cette opportunité en file d’attente" at bounding box center [657, 568] width 186 height 13
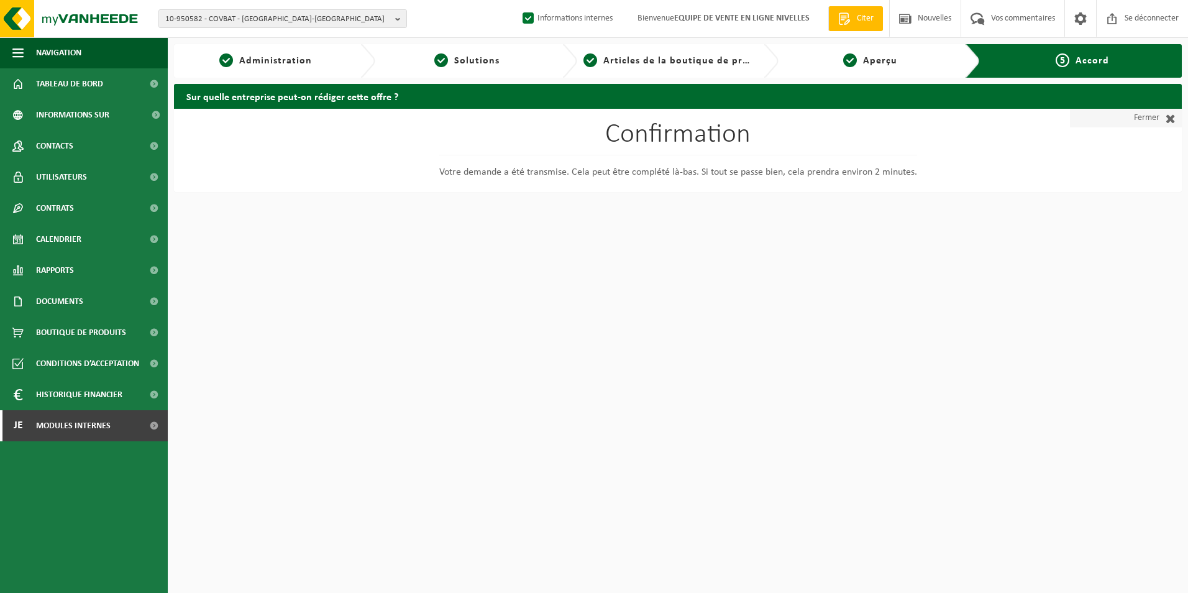
click at [1139, 113] on font "Fermer" at bounding box center [1146, 118] width 25 height 19
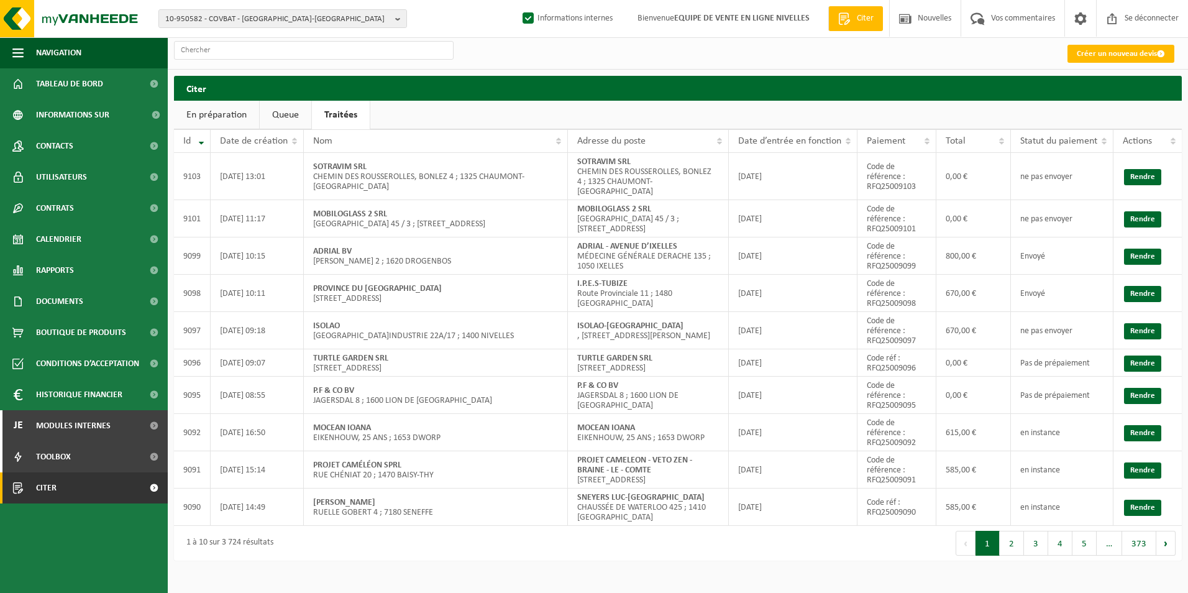
click at [281, 114] on link "Queue" at bounding box center [286, 115] width 52 height 29
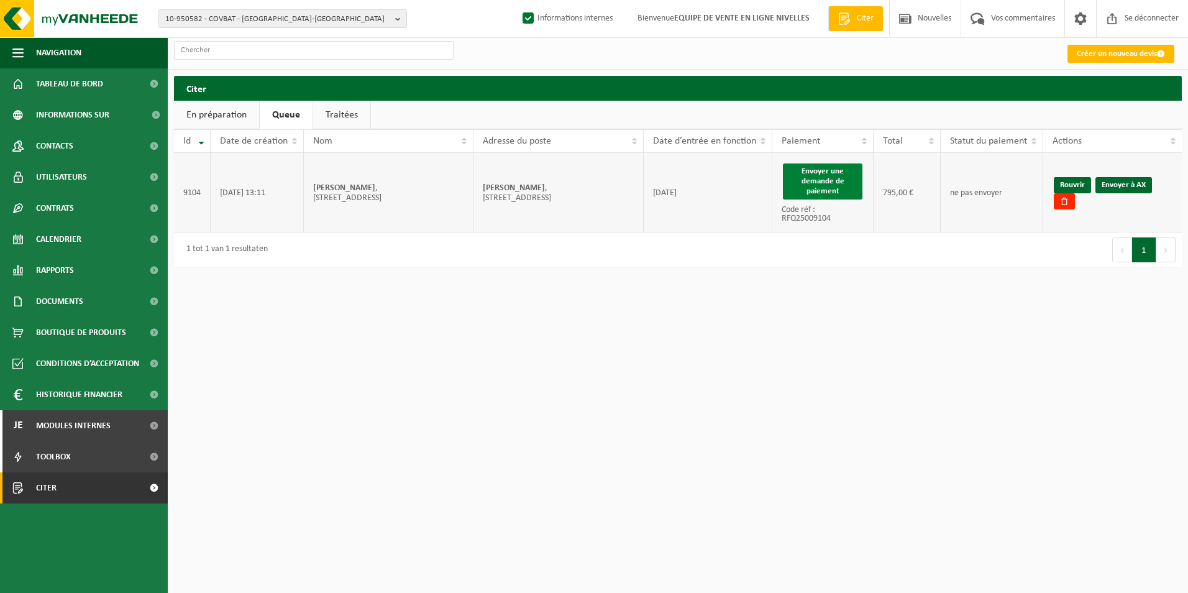
click at [821, 176] on button "Envoyer une demande de paiement" at bounding box center [823, 181] width 80 height 36
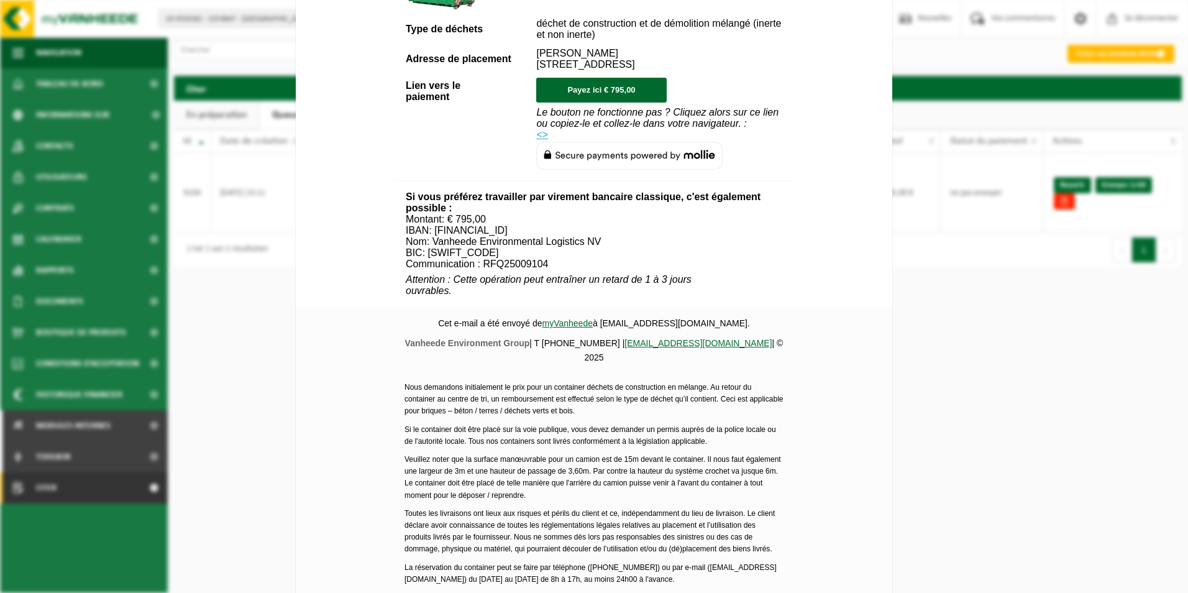
scroll to position [450, 0]
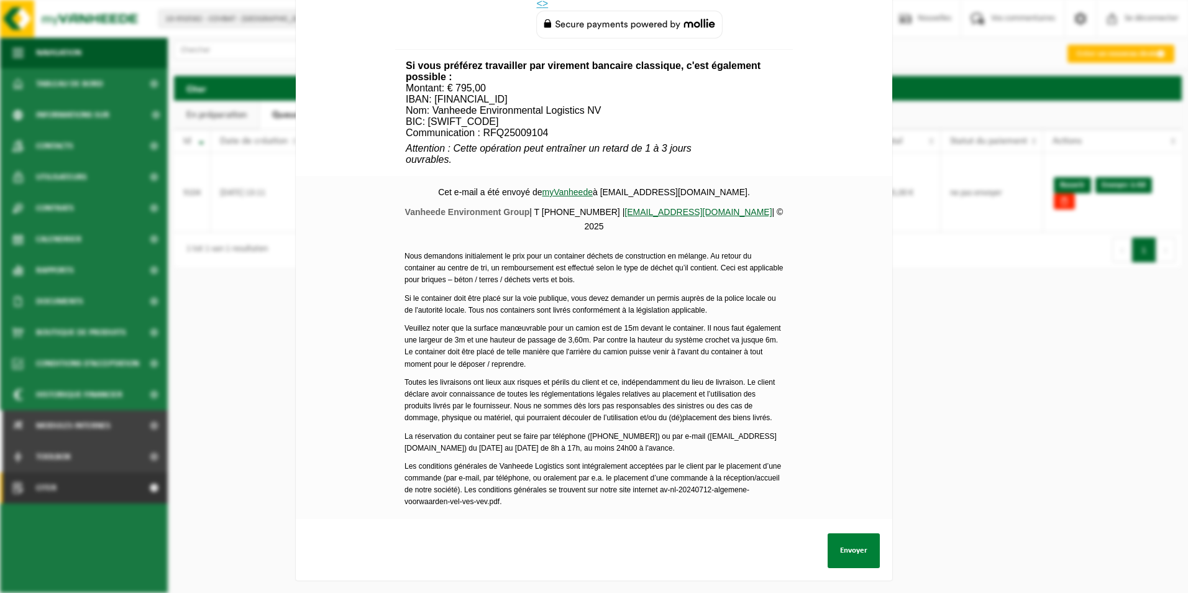
click at [850, 536] on button "Envoyer" at bounding box center [853, 550] width 52 height 35
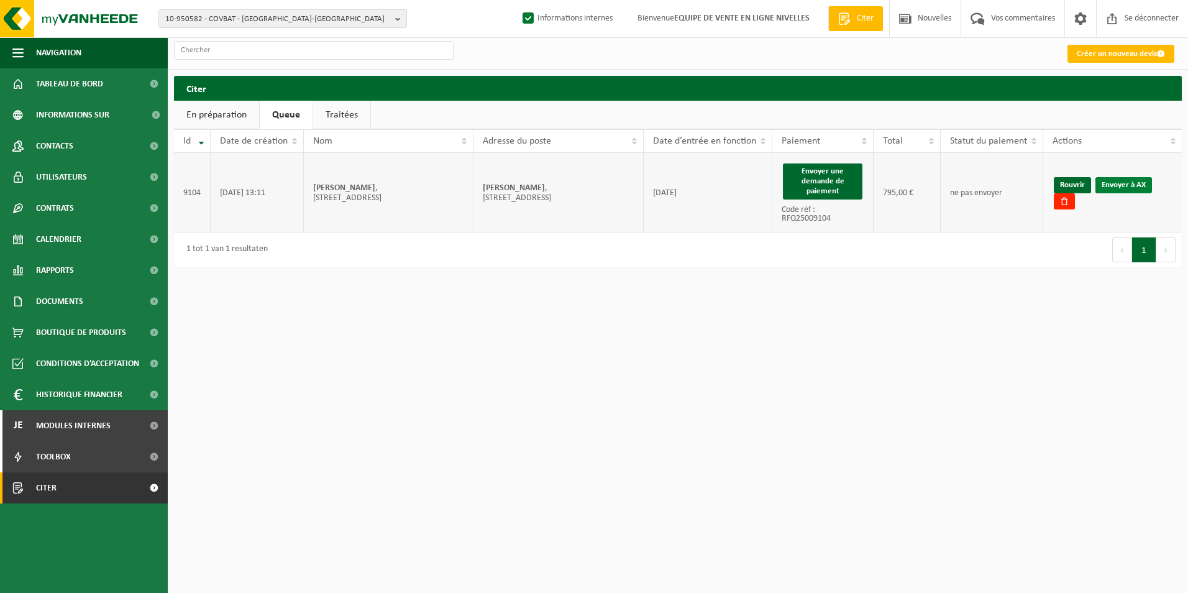
click at [1139, 186] on link "Envoyer à AX" at bounding box center [1123, 185] width 57 height 16
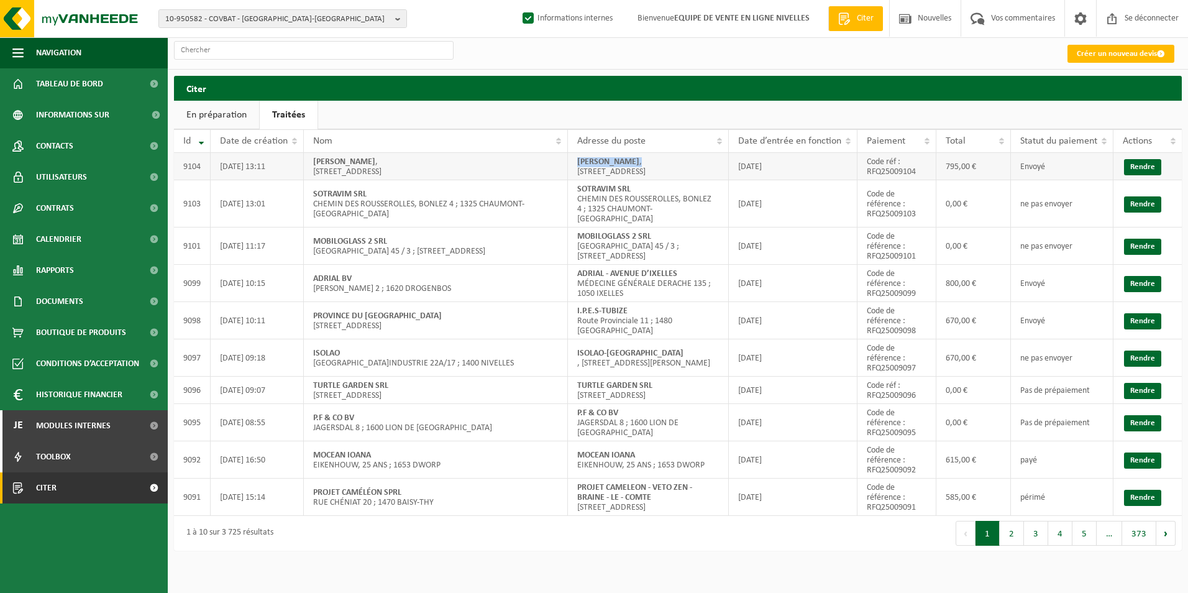
drag, startPoint x: 571, startPoint y: 163, endPoint x: 700, endPoint y: 158, distance: 129.3
click at [700, 158] on td "[PERSON_NAME] , [STREET_ADDRESS]" at bounding box center [648, 166] width 161 height 27
copy td "[PERSON_NAME] ,"
